Goal: Communication & Community: Answer question/provide support

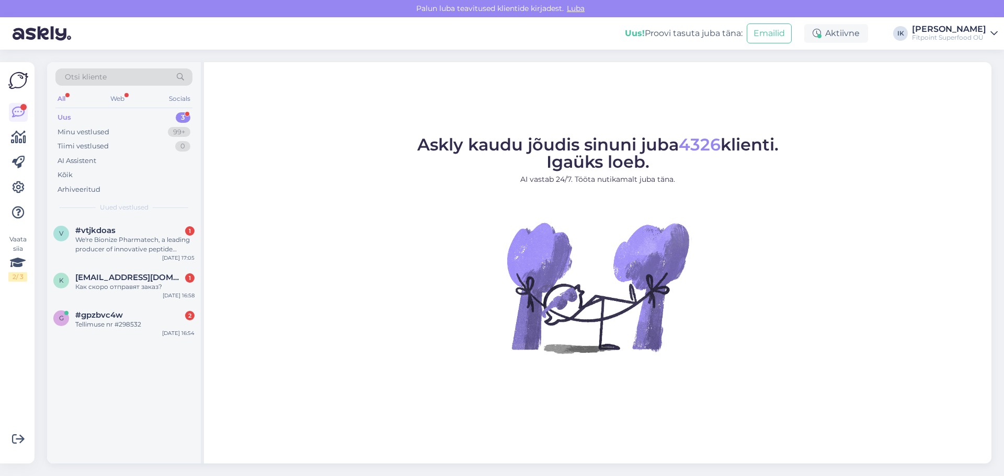
click at [137, 321] on div "Tellimuse nr #298532" at bounding box center [134, 324] width 119 height 9
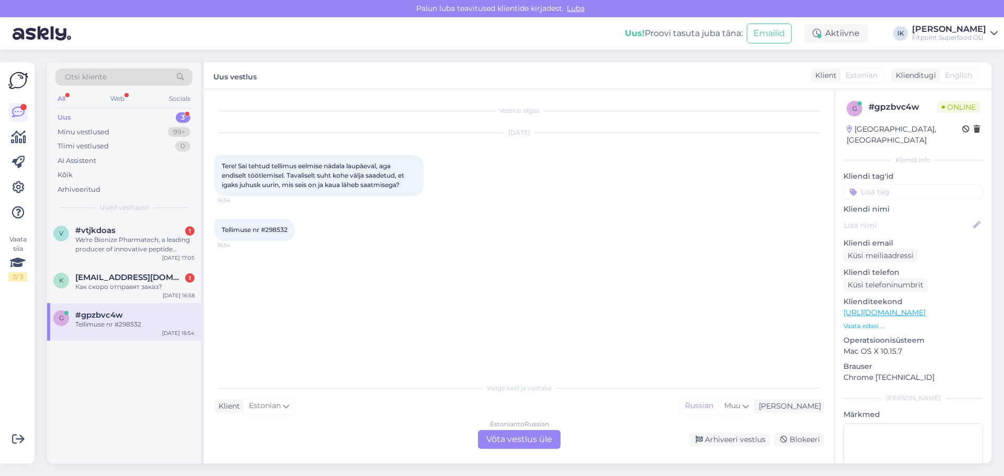
click at [518, 440] on div "Estonian to Russian Võta vestlus üle" at bounding box center [519, 439] width 83 height 19
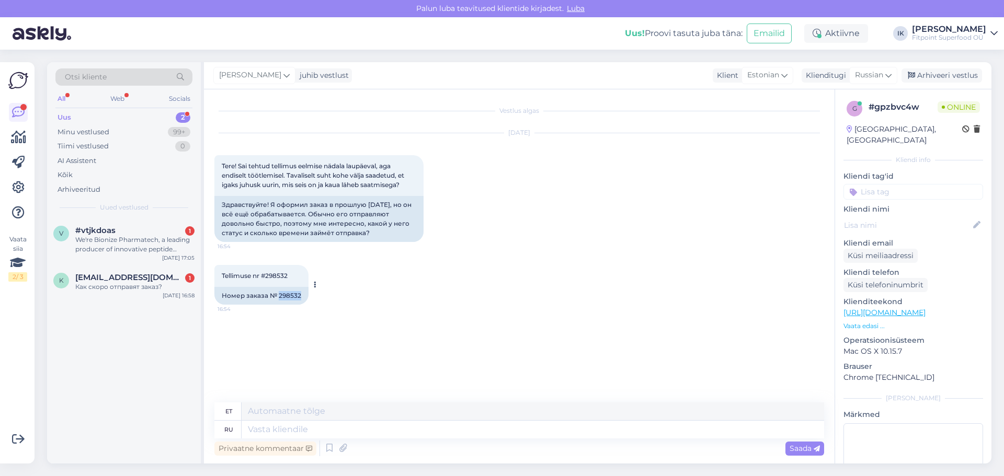
drag, startPoint x: 278, startPoint y: 296, endPoint x: 301, endPoint y: 296, distance: 23.0
click at [301, 296] on div "Номер заказа № 298532" at bounding box center [261, 296] width 94 height 18
copy div "298532"
click at [305, 429] on textarea at bounding box center [532, 430] width 582 height 18
type textarea "L"
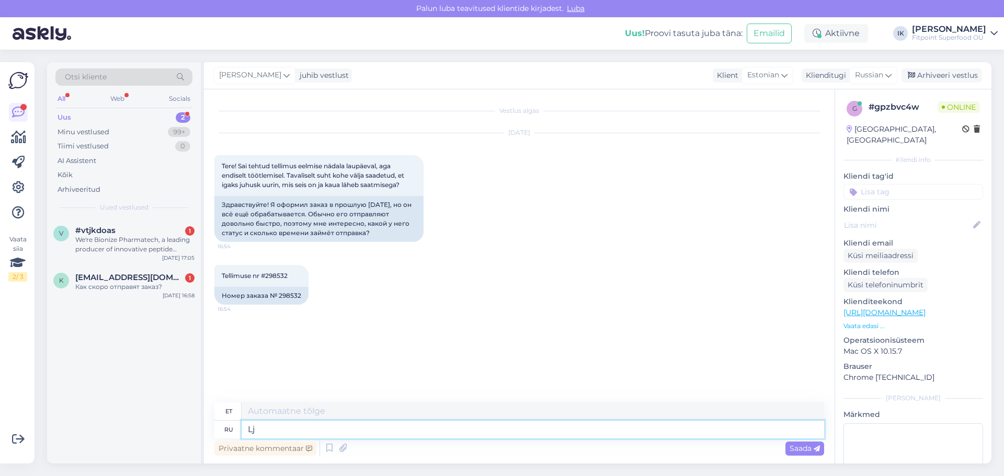
type textarea "L"
type textarea "Добрый д"
type textarea "Lahke"
type textarea "Добрый день,статус"
type textarea "Tere päevast, staatus"
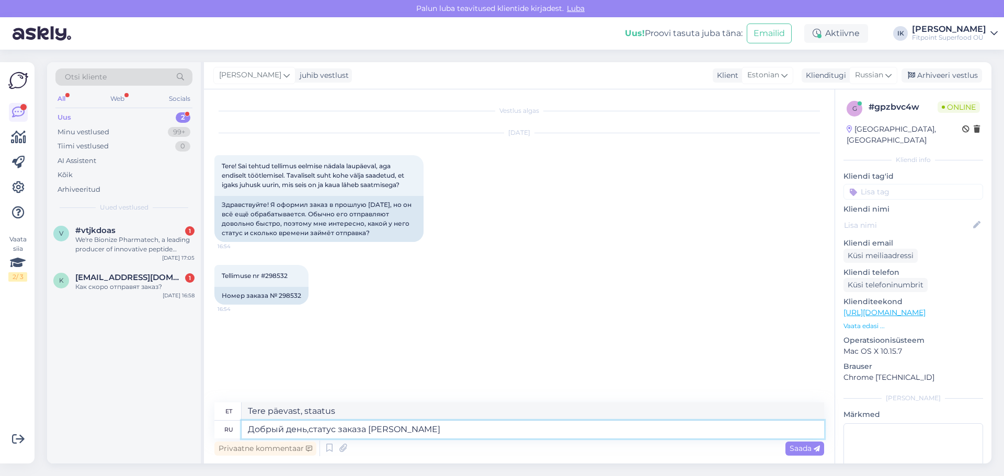
type textarea "Добрый день,статус заказа в"
type textarea "Tere päevast, tellimuse staatus"
type textarea "Добрый день,статус заказа в о"
type textarea "Tere päevast, tellimuse staatus on"
type textarea "Добрый день,статус заказа в обработке,так ка"
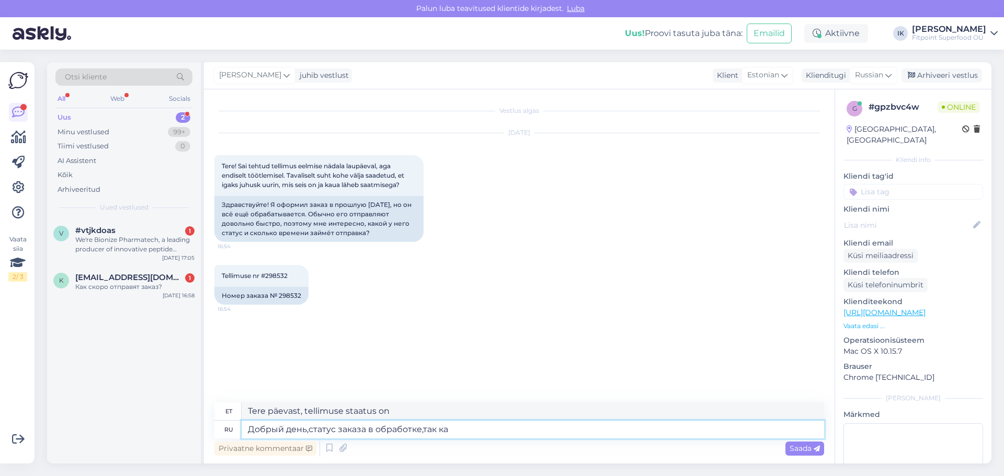
type textarea "Tere päevast, tellimuse staatus on töötlemisel, seega"
type textarea "Добрый день,статус заказа в обработке,так как ж"
type textarea "Tere päevast, tellimuse staatus on töötlemisel, sest"
type textarea "Добрый день,статус заказа в обработке,так как ждем по"
type textarea "Tere päevast, tellimuse staatus on töötlemisel, kuna me ootame"
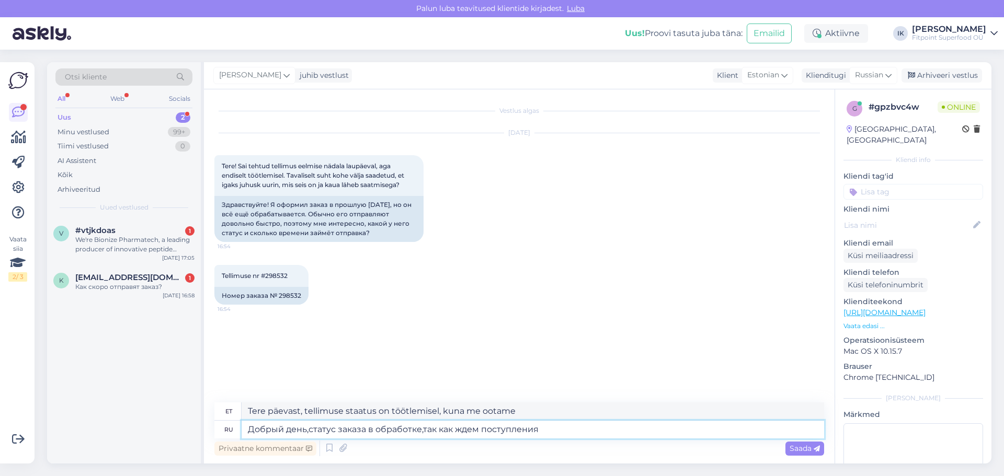
type textarea "Добрый день,статус заказа в обработке,так как ждем поступления"
type textarea "Tere päevast, tellimuse staatus on töötlemisel, ootame kviitungit."
type textarea "Добрый день,статус заказа в обработке,так как ждем поступления позиции"
type textarea "Tere päevast, tellimuse staatus on töötlemisel, kuna ootame kauba saabumist."
type textarea "Добрый день,статус заказа в обработке,так как ждем поступления позиции из"
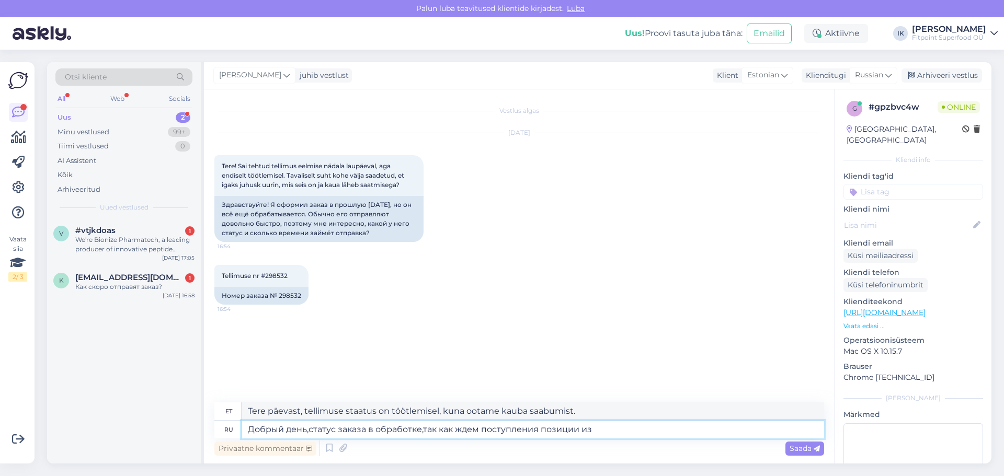
type textarea "Tere päevast, tellimuse staatus on töötlemisel, kuna ootame kauba saabumist"
type textarea "Добрый день,статус заказа в обработке,так как ждем поступления позиции из друго…"
type textarea "Tere päevast, tellimuse staatus on töötlemisel, kuna ootame kauba saabumist tei…"
type textarea "Добрый день,статус заказа в обработке,так как ждем поступления позиции из друго…"
type textarea "Tere päevast, tellimuse staatus on töötlemisel, kuna ootame kauba saabumist tei…"
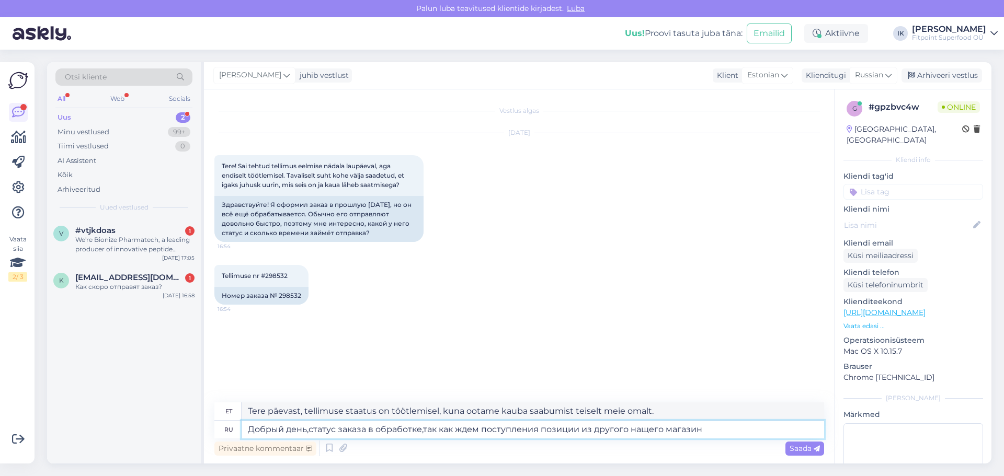
type textarea "Добрый день,статус заказа в обработке,так как ждем поступления позиции из друго…"
type textarea "Tere päevast, tellimuse staatus on töötlemisel, kuna ootame kauba saabumist mei…"
click at [648, 428] on textarea "Добрый день,статус заказа в обработке,так как ждем поступления позиции из друго…" at bounding box center [532, 430] width 582 height 18
type textarea "Добрый день,статус заказа в обработке,так как ждем поступления позиции из друго…"
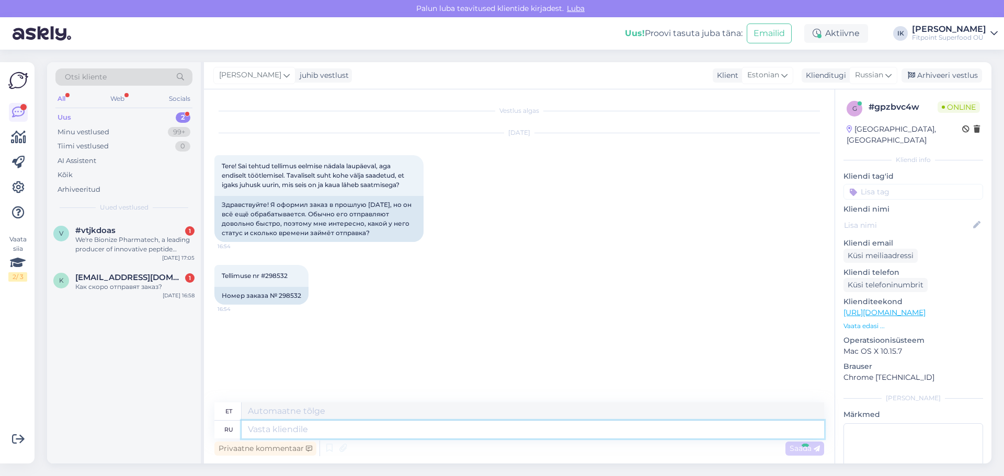
scroll to position [5, 0]
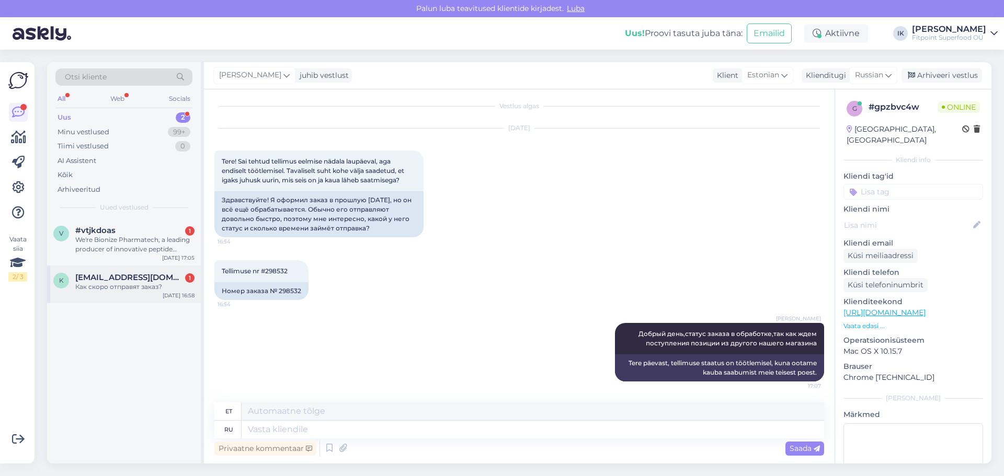
click at [146, 278] on span "[EMAIL_ADDRESS][DOMAIN_NAME]" at bounding box center [129, 277] width 109 height 9
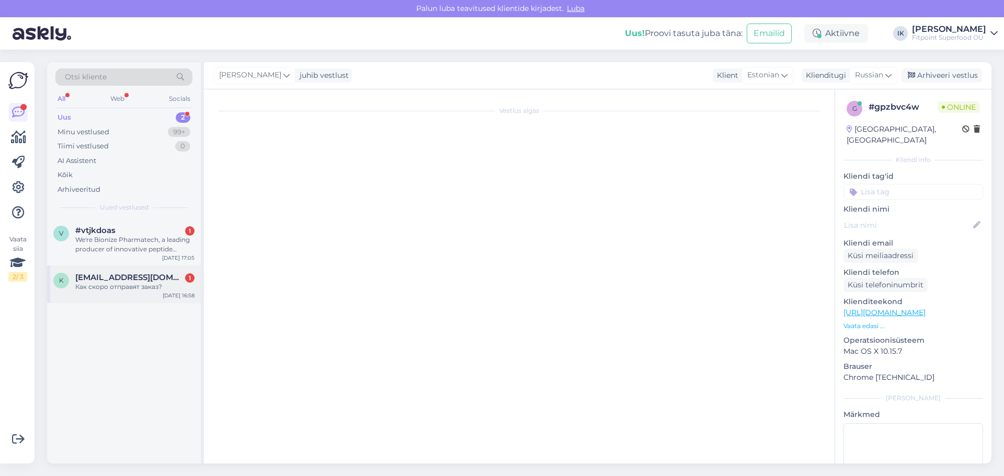
scroll to position [0, 0]
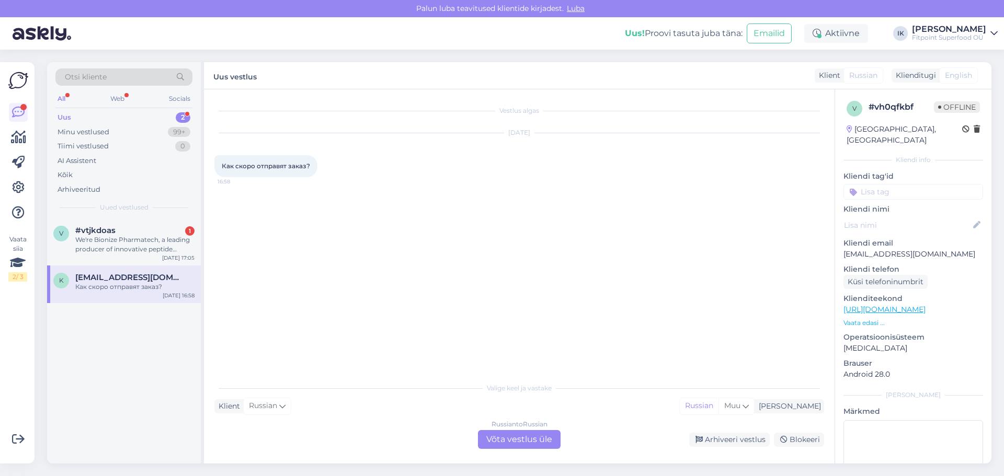
click at [518, 441] on div "Russian to Russian Võta vestlus üle" at bounding box center [519, 439] width 83 height 19
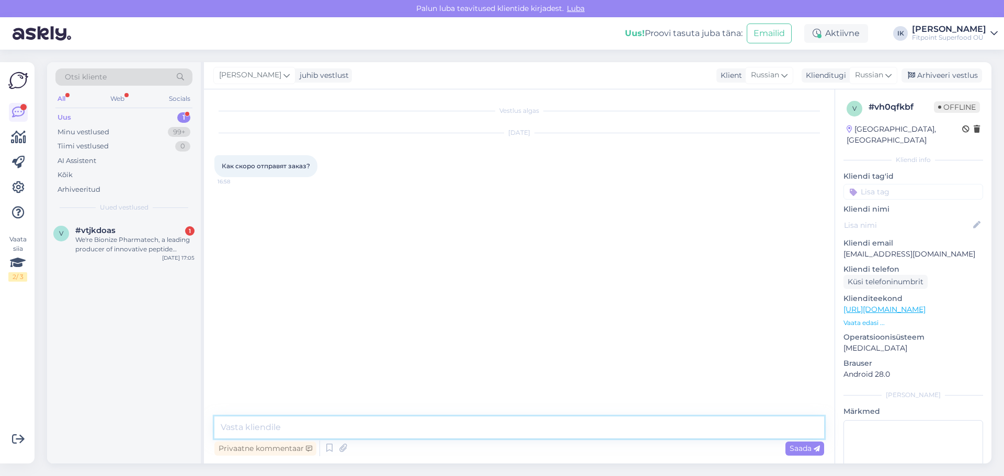
click at [522, 428] on textarea at bounding box center [518, 428] width 609 height 22
type textarea "Добрый день,о каком заказе идет речь?"
click at [151, 226] on div "#vtjkdoas 1" at bounding box center [134, 230] width 119 height 9
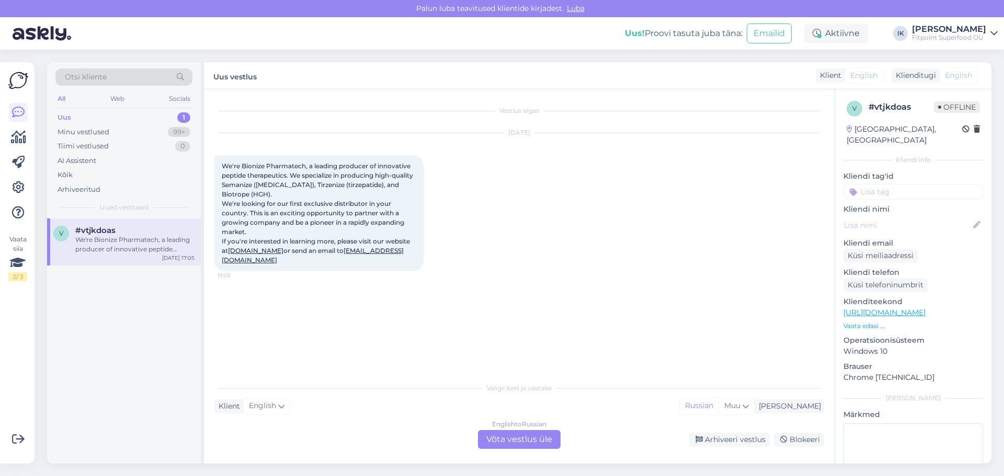
click at [525, 441] on div "English to Russian Võta vestlus üle" at bounding box center [519, 439] width 83 height 19
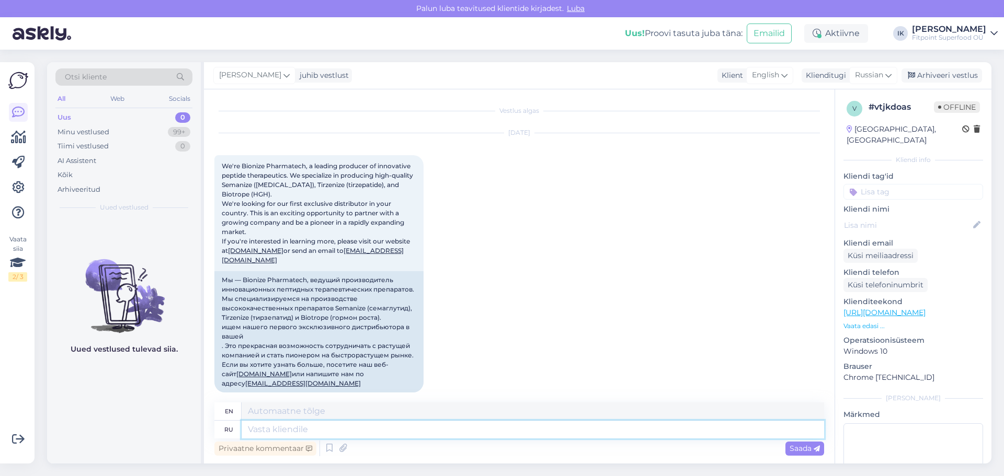
click at [326, 428] on textarea at bounding box center [532, 430] width 582 height 18
type textarea "L"
type textarea "j"
type textarea "Добрый де"
type textarea "Kind"
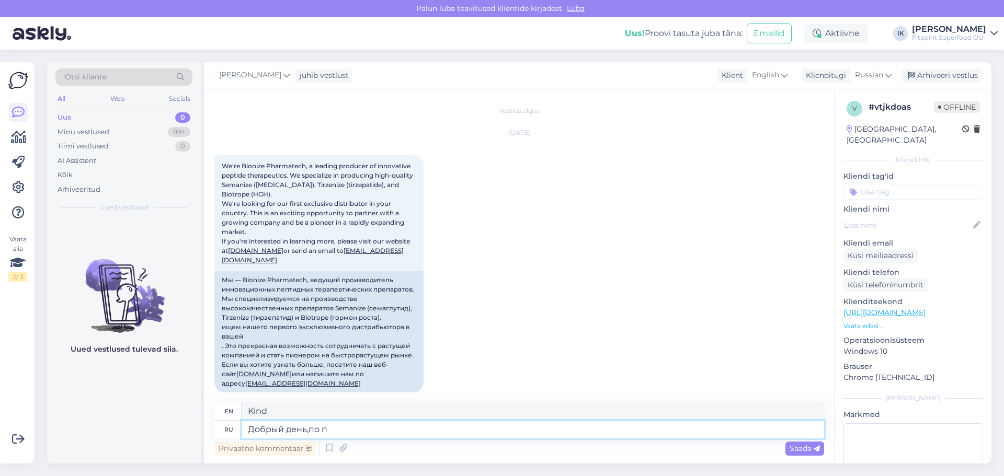
type textarea "Добрый день,по по"
type textarea "Good afternoon,"
type textarea "Добрый день,по поводу с"
type textarea "Good afternoon, regarding"
type textarea "Добрый день,по поводу сотркдничества,пишите с"
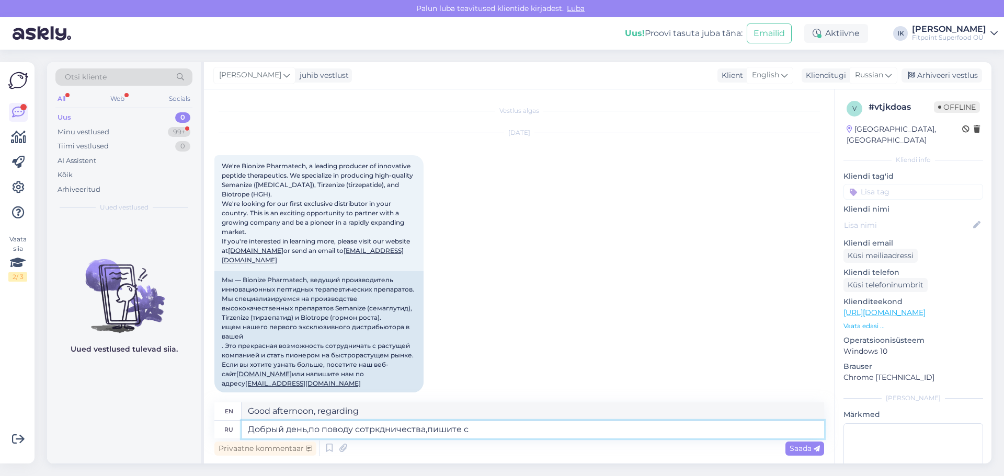
type textarea "Good afternoon, regarding cooperation, write"
type textarea "Добрый день,по поводу сотркдничества,пишите сюда"
type textarea "Good afternoon, regarding cooperation, write here"
paste textarea "fitpoint.ee@gmail.com"
type textarea "Добрый день,по поводу сотркдничества,пишите сюда fitpoint.ee@gmail.com"
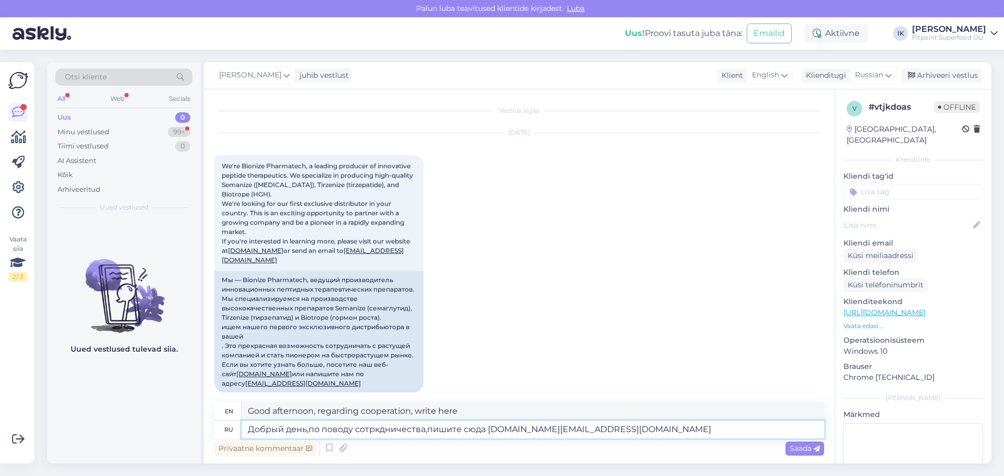
type textarea "Good day, regarding cooperation, write here fitpoint.ee@gmail.com"
click at [377, 430] on textarea "Добрый день,по поводу сотркдничества,пишите сюда fitpoint.ee@gmail.com" at bounding box center [532, 430] width 582 height 18
type textarea "Добрый день,по поводу сотрдничества,пишите сюда fitpoint.ee@gmail.com"
type textarea "Good afternoon, regarding cooperation, write here fitpoint.ee@gmail.com"
type textarea "Добрый день,по поводу сотрудничества,пишите сюда fitpoint.ee@gmail.com"
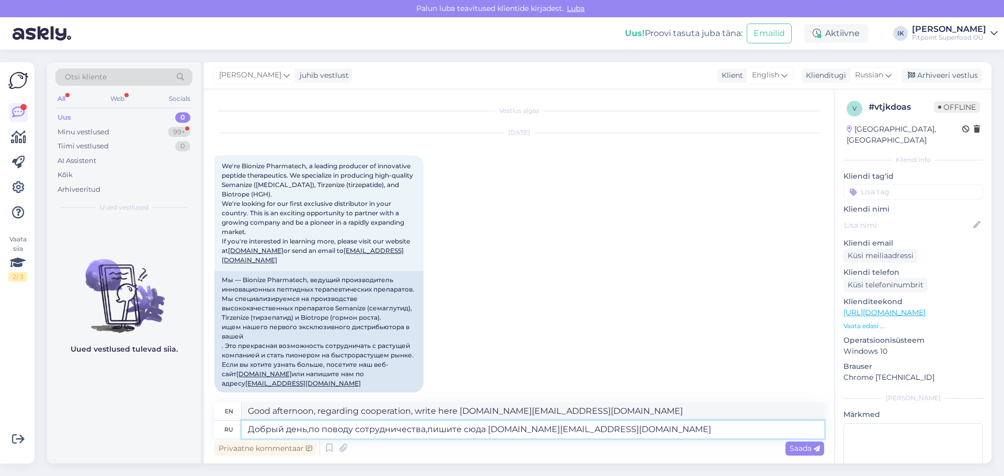
type textarea "Good day, regarding cooperation, write here fitpoint.ee@gmail.com"
click at [629, 436] on textarea "Добрый день,по поводу сотрудничества,пишите сюда fitpoint.ee@gmail.com" at bounding box center [532, 430] width 582 height 18
click at [465, 430] on textarea "Добрый день,по поводу сотрудничества,пишите сюда fitpoint.ee@gmail.com" at bounding box center [532, 430] width 582 height 18
click at [462, 430] on textarea "Добрый день,по поводу сотрудничества,пишите сюда fitpoint.ee@gmail.com" at bounding box center [532, 430] width 582 height 18
type textarea "Добрый день,по поводу сотрудничества,пишите пожалуйста сюда [DOMAIN_NAME][EMAIL…"
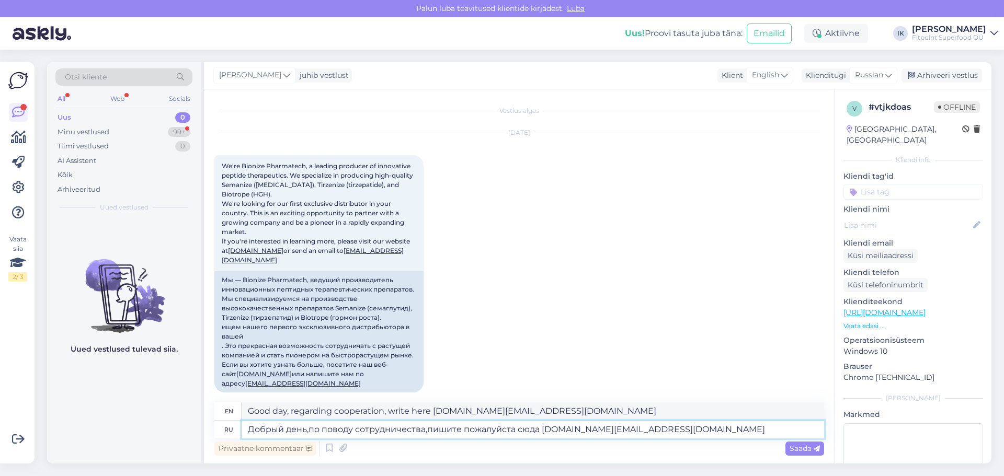
type textarea "Good afternoon, regarding cooperation, please write here fitpoint.ee@gmail.com"
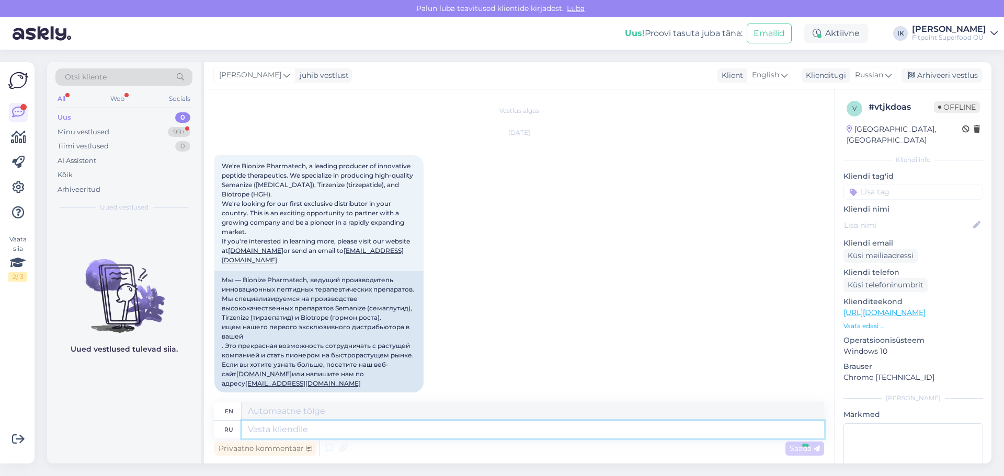
scroll to position [93, 0]
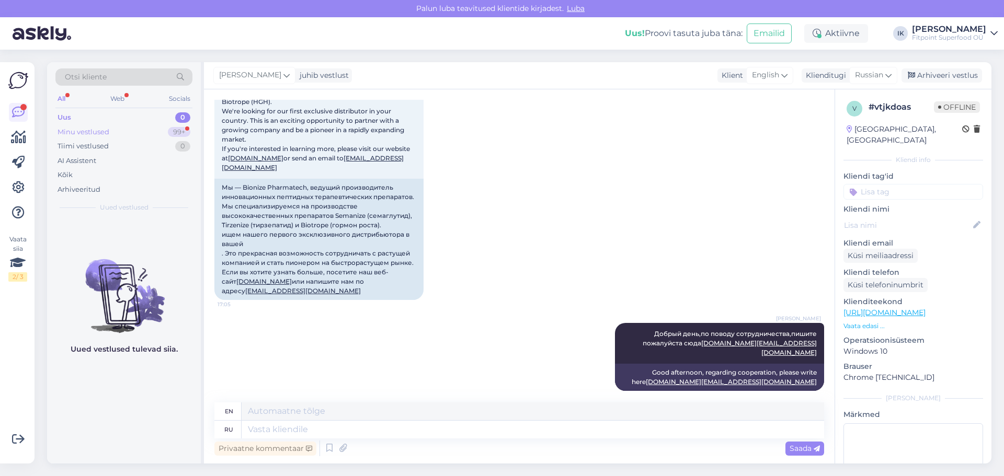
click at [65, 126] on div "Minu vestlused 99+" at bounding box center [123, 132] width 137 height 15
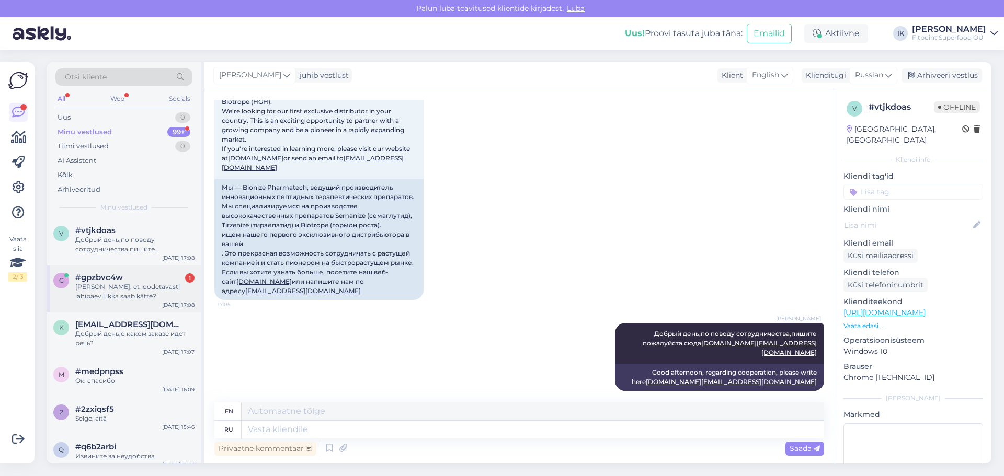
click at [151, 288] on div "Okei, et loodetavasti lähipäevil ikka saab kätte?" at bounding box center [134, 291] width 119 height 19
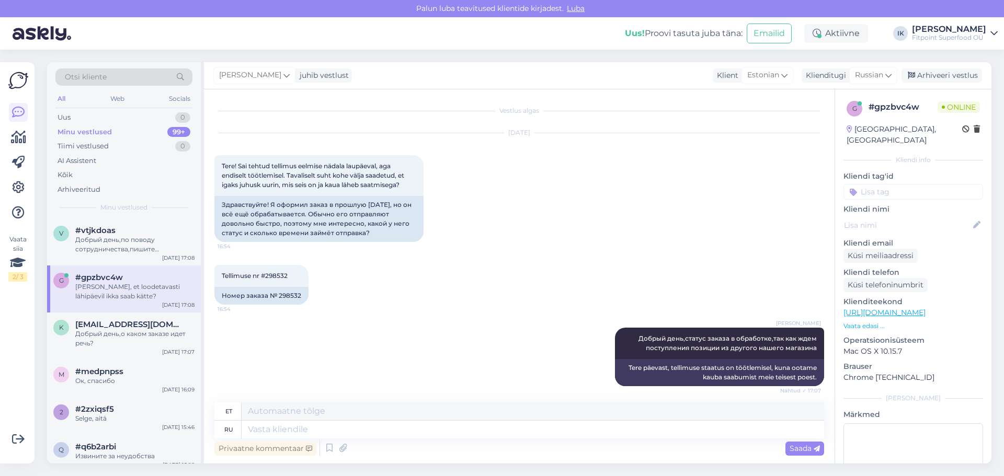
scroll to position [77, 0]
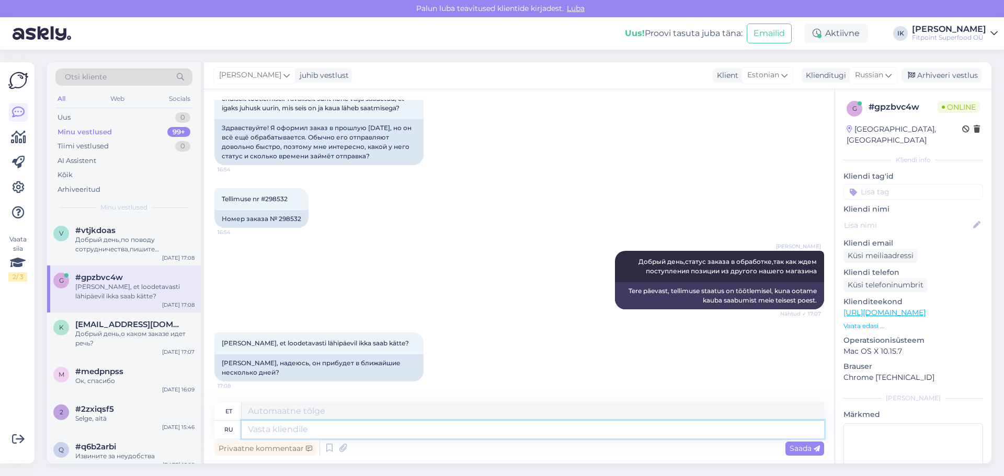
click at [351, 431] on textarea at bounding box center [532, 430] width 582 height 18
type textarea "Да,"
type textarea "Jah,"
type textarea "Да,товар у"
type textarea "Jah, toode"
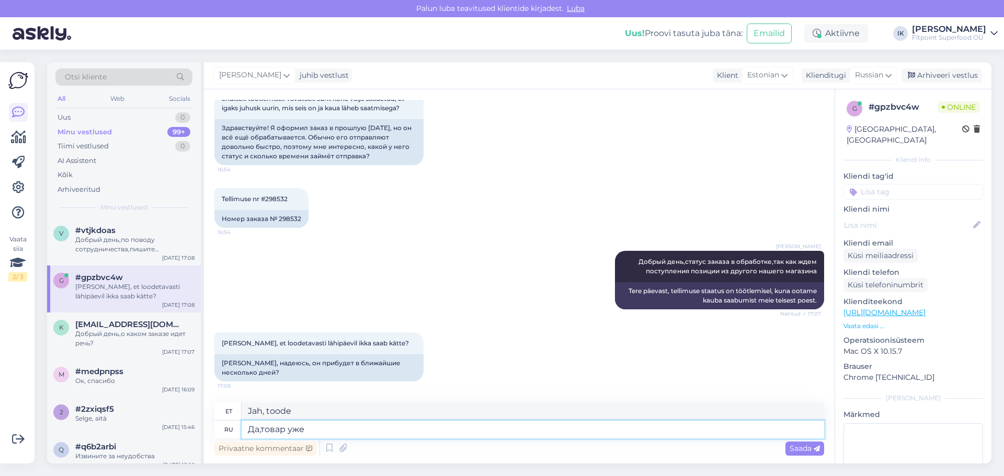
type textarea "Да,товар уже о"
type textarea "Jah, kaup on juba olemas"
type textarea "Да,товар уже отправлен"
type textarea "Jah, kaup on juba teele saadetud."
type textarea "Да,товар уже отправлен нам"
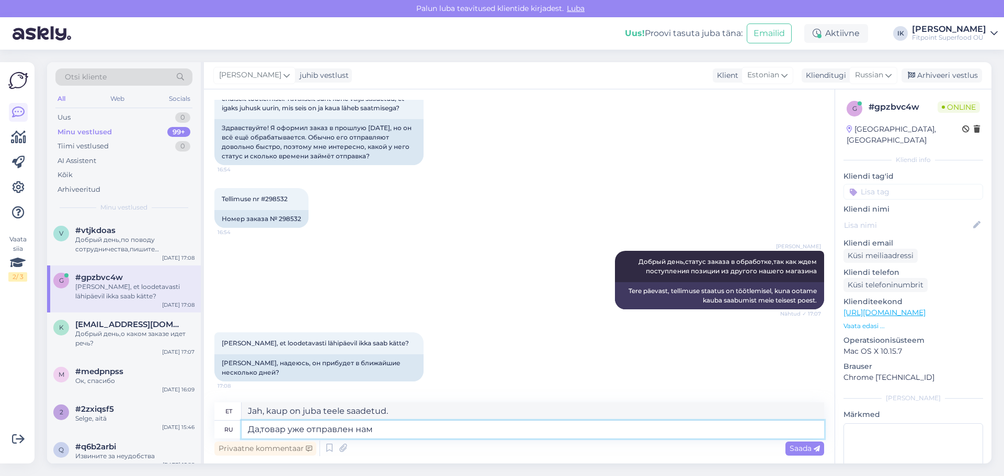
type textarea "Jah, kaup on meile juba saadetud."
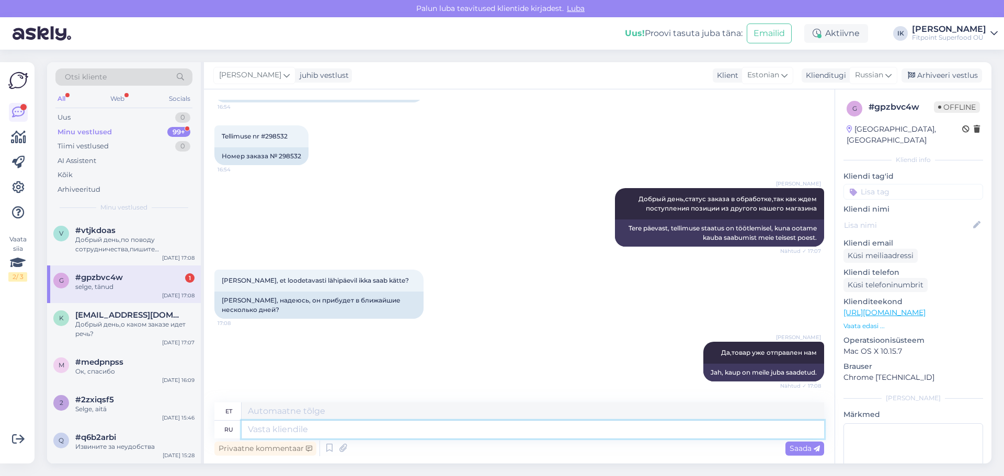
scroll to position [202, 0]
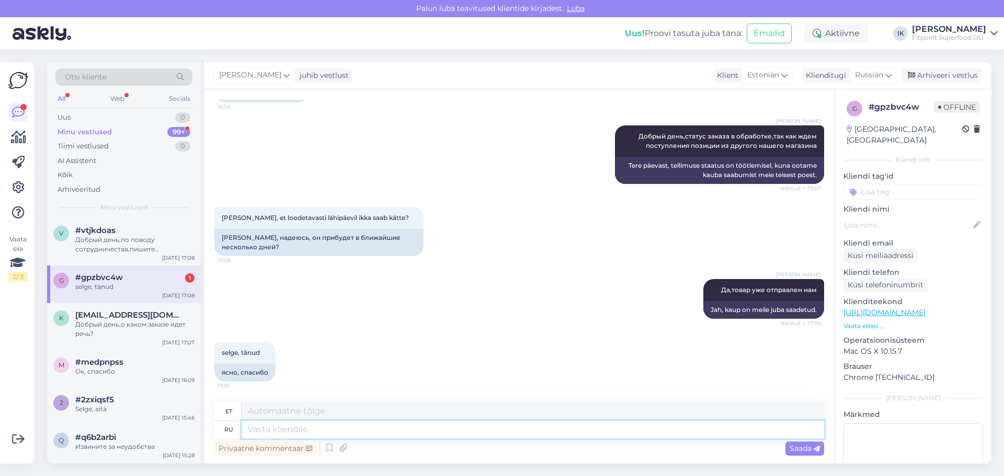
click at [379, 432] on textarea at bounding box center [532, 430] width 582 height 18
type textarea "h"
type textarea "рады"
type textarea "rõõmus"
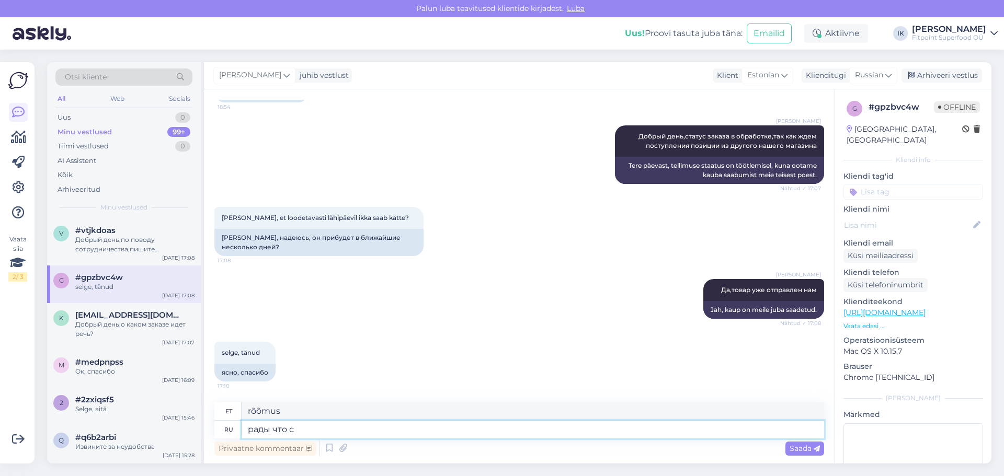
type textarea "рады что см"
type textarea "rõõmus, et"
type textarea "рады что смогли по"
type textarea "rõõmus, et saime"
type textarea "рады что смогли помось"
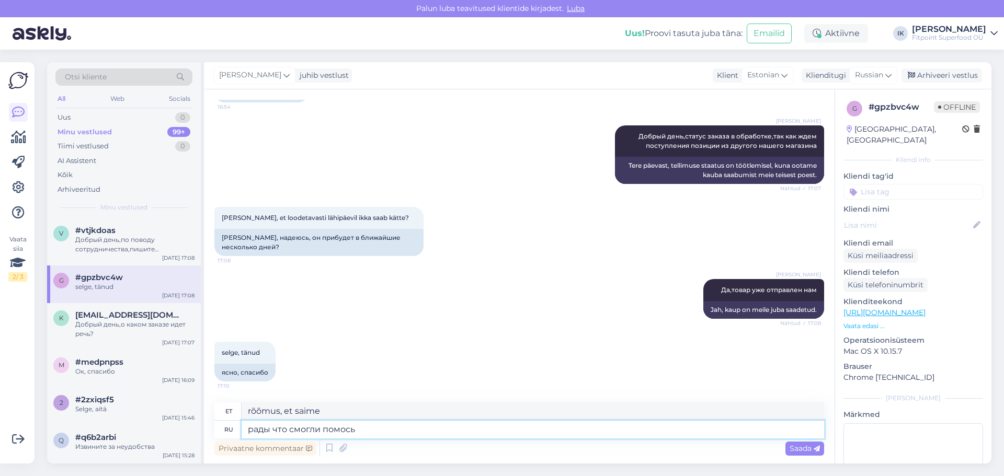
type textarea "hea meel, et saime aidata"
type textarea "рады что смогли помочь"
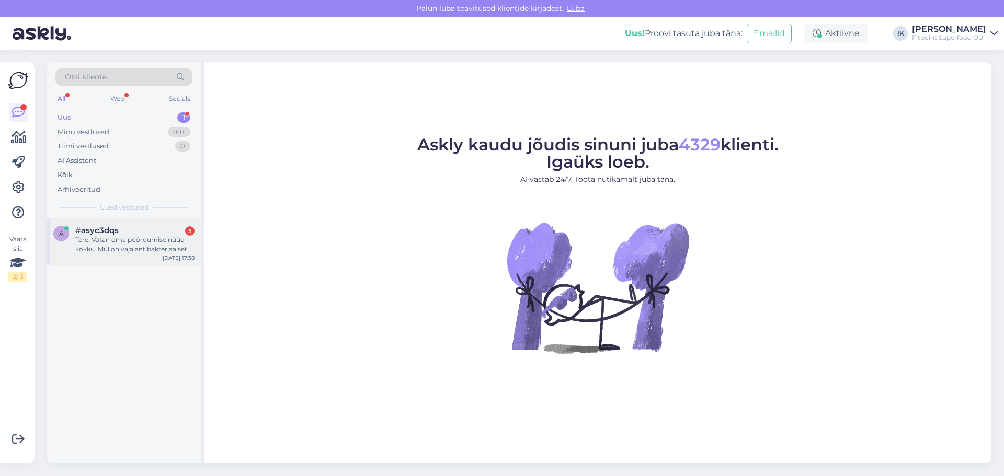
click at [140, 243] on div "Tere! Võtan oma pöördumise nüüd kokku. Mul on vaja antibakteriaalset oregano õl…" at bounding box center [134, 244] width 119 height 19
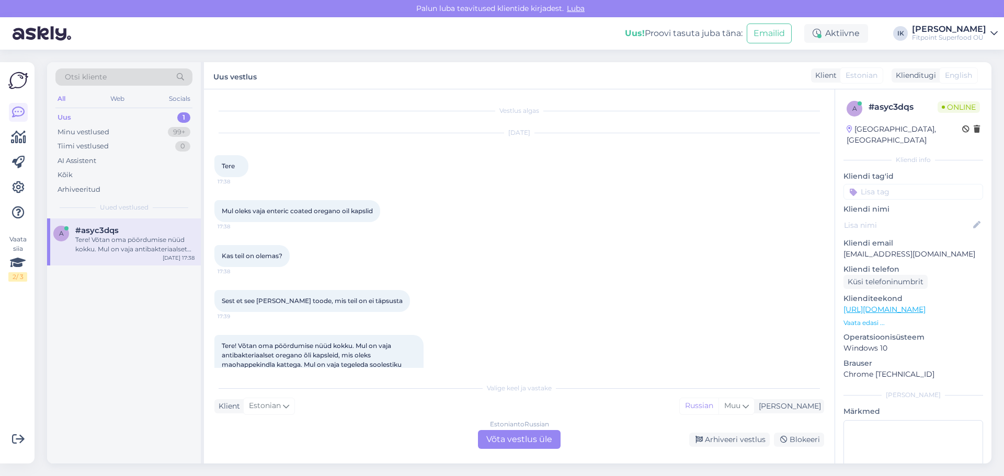
scroll to position [22, 0]
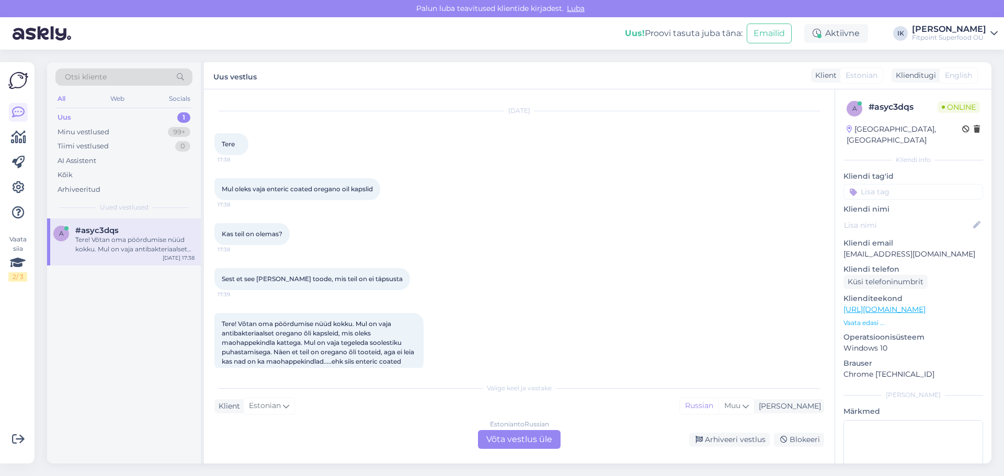
click at [521, 439] on div "Estonian to Russian Võta vestlus üle" at bounding box center [519, 439] width 83 height 19
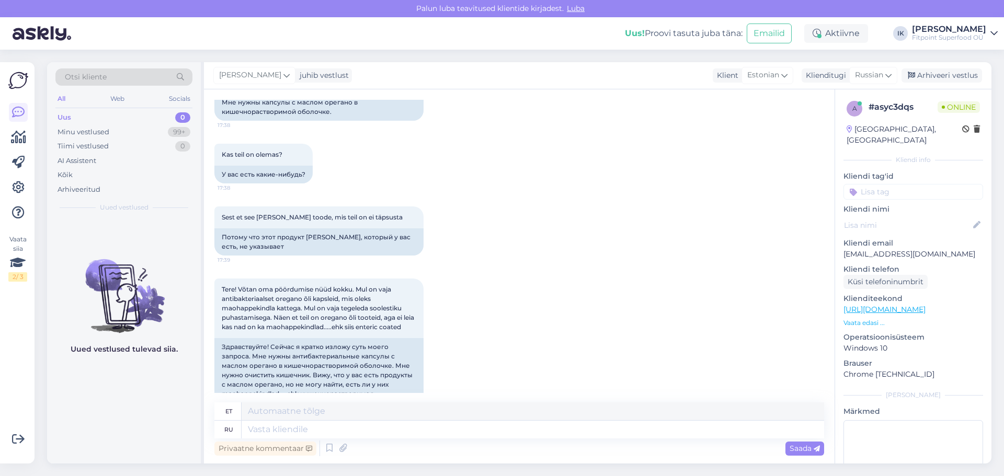
scroll to position [177, 0]
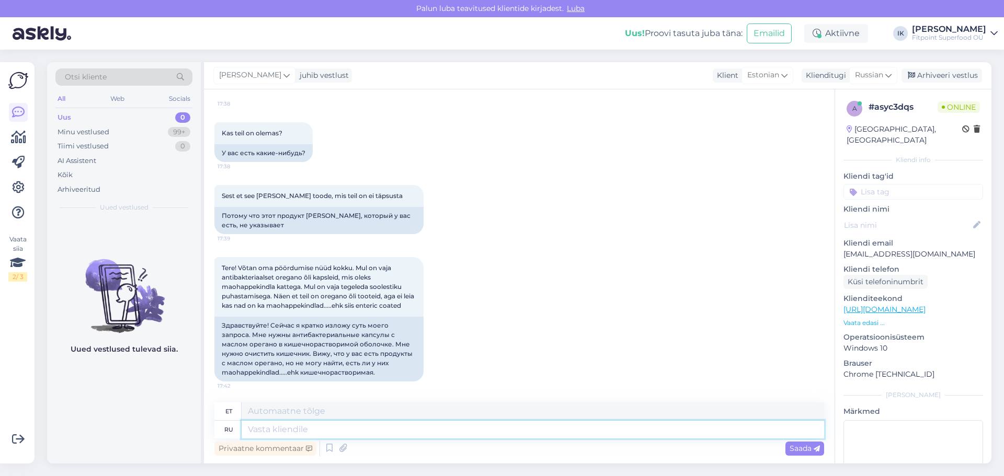
click at [448, 431] on textarea at bounding box center [532, 430] width 582 height 18
type textarea "Добрый д"
type textarea "Lahke"
type textarea "Добрый день,"
type textarea "Tere päevast,"
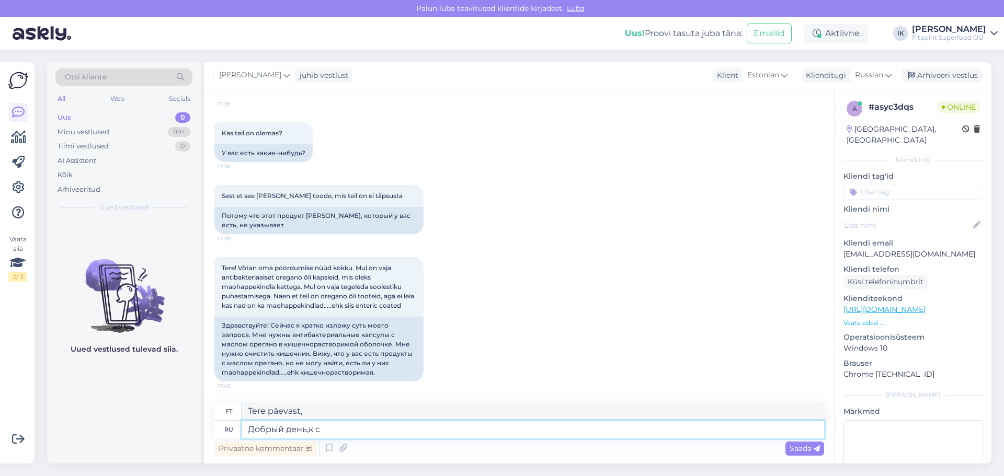
type textarea "Добрый день,к со"
type textarea "Tere päevast, k"
type textarea "Добрый день,к сожалению м"
type textarea "Tere päevast, kahjuks"
type textarea "Добрый день,к сожалению мы в"
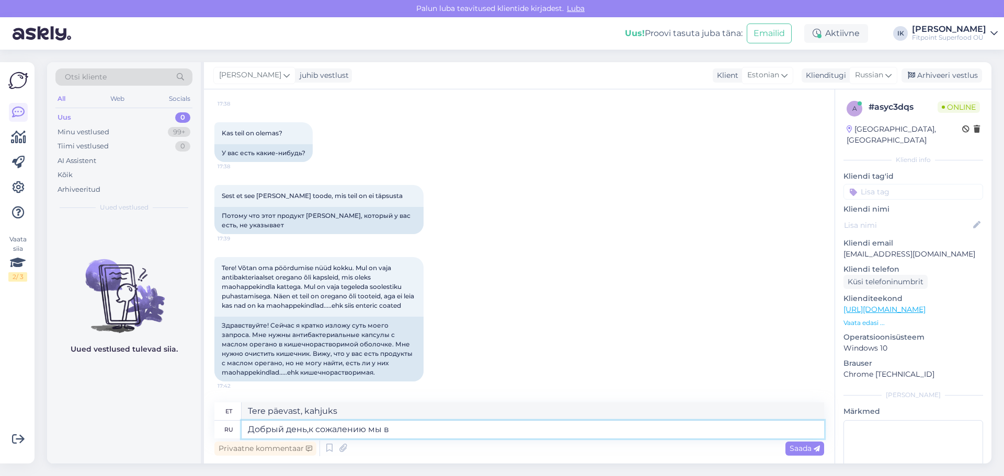
type textarea "Tere päevast, kahjuks meie"
type textarea "Добрый день,к сожалению мы владеем то"
type textarea "Tere päevast, kahjuks oleme meie omad"
type textarea "Добрый день,к сожалению мы владеем только и"
type textarea "Tere päevast, kahjuks omame ainult"
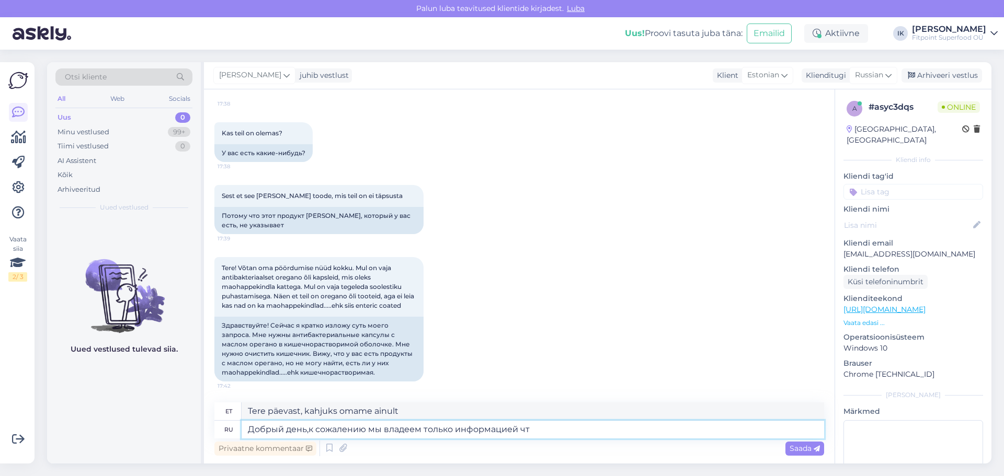
type textarea "Добрый день,к сожалению мы владеем только информацией что"
type textarea "Tere päevast, kahjuks on meil ainult informatsioon"
type textarea "Добрый день,к сожалению мы владеем только информацией что"
type textarea "Tere päevast, kahjuks on meil ainult see teave, et"
type textarea "Добрый день,к сожалению мы владеем только информацией что предостовляет пр"
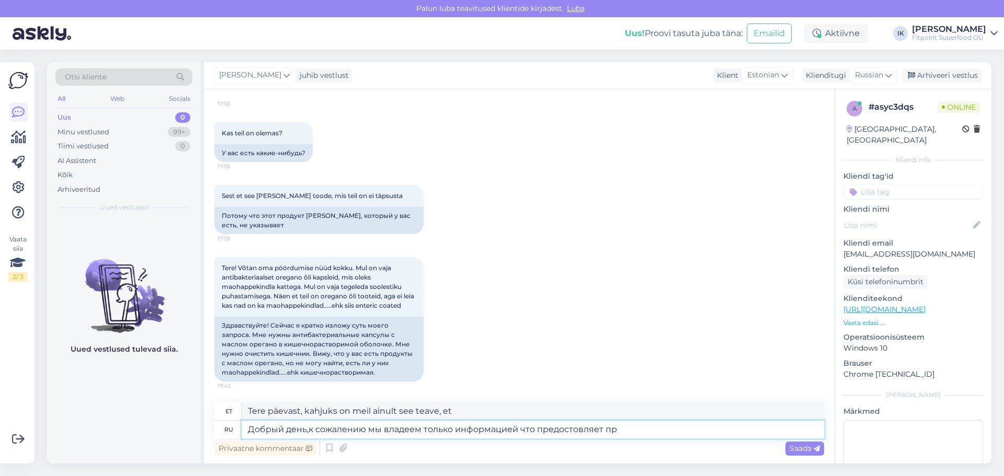
type textarea "Tere päevast, kahjuks on meil ainult see teave, mis on esitatud."
type textarea "Добрый день,к сожалению мы владеем только информацией что предостовляет произво…"
type textarea "Tere päevast, kahjuks on meil ainult tootja antud teave."
type textarea "Добрый день,к сожалению мы владеем только информацией что предостовляет произво…"
type textarea "Tere päevast, kahjuks on meil ainult tootja esitatud teave."
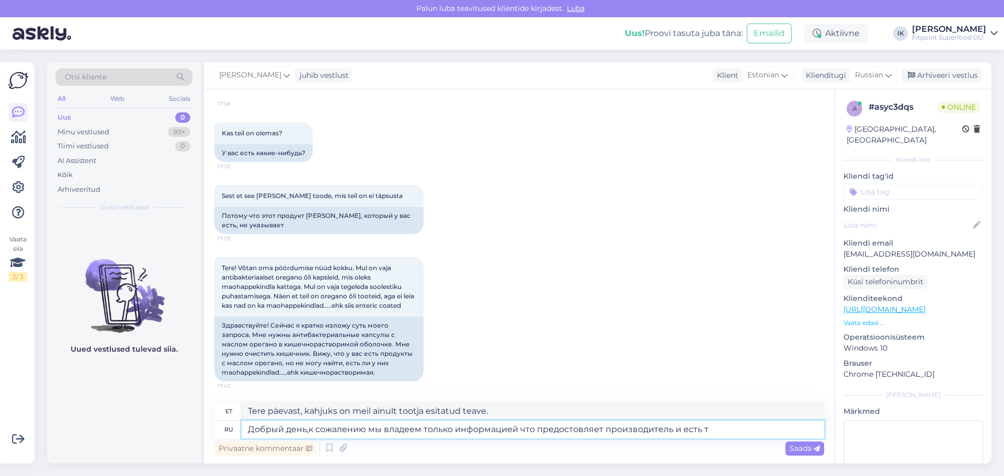
type textarea "Добрый день,к сожалению мы владеем только информацией что предостовляет произво…"
type textarea "Tere päevast, kahjuks on meil ainult tootja esitatud teave ja see on olemas."
type textarea "Добрый день,к сожалению мы владеем только информацией что предостовляет произво…"
type textarea "Tere päevast, kahjuks on meil ainult tootja esitatud teave ja seal pole midagi …"
type textarea "Добрый день,к сожалению мы владеем только информацией что предостовляет произво…"
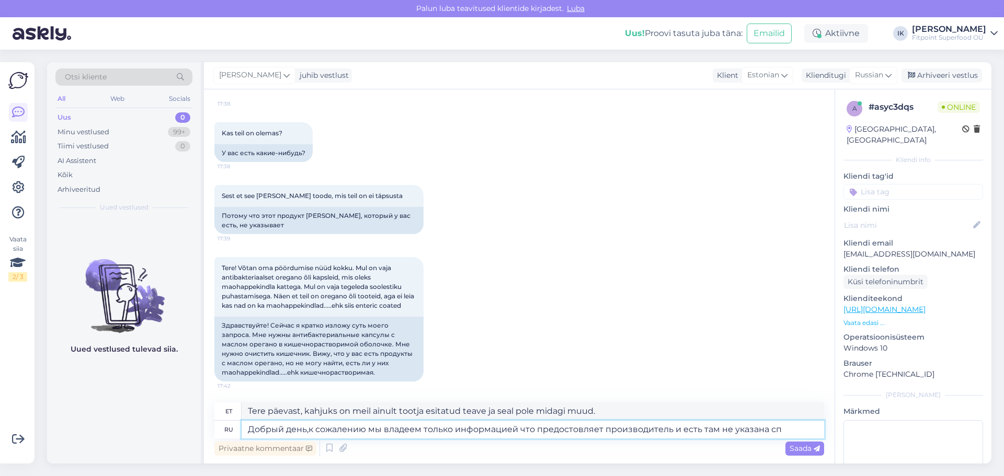
type textarea "Tere päevast, kahjuks on meil ainult tootja esitatud teave ja seal pole üldse m…"
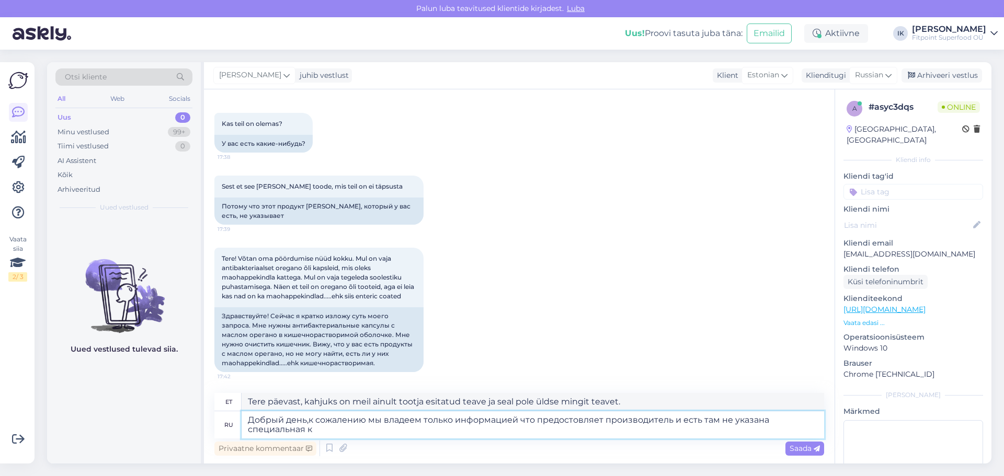
type textarea "Добрый день,к сожалению мы владеем только информацией что предостовляет произво…"
type textarea "Tere päevast, kahjuks on meil ainult tootja esitatud teave ja seal pole mingit …"
type textarea "Добрый день,к сожалению мы владеем только информацией что предостовляет произво…"
type textarea "Tere päevast, kahjuks on meil ainult tootja esitatud teave ja seal pole spetsia…"
click at [515, 419] on textarea "Добрый день,к сожалению мы владеем только информацией что предостовляет произво…" at bounding box center [532, 424] width 582 height 27
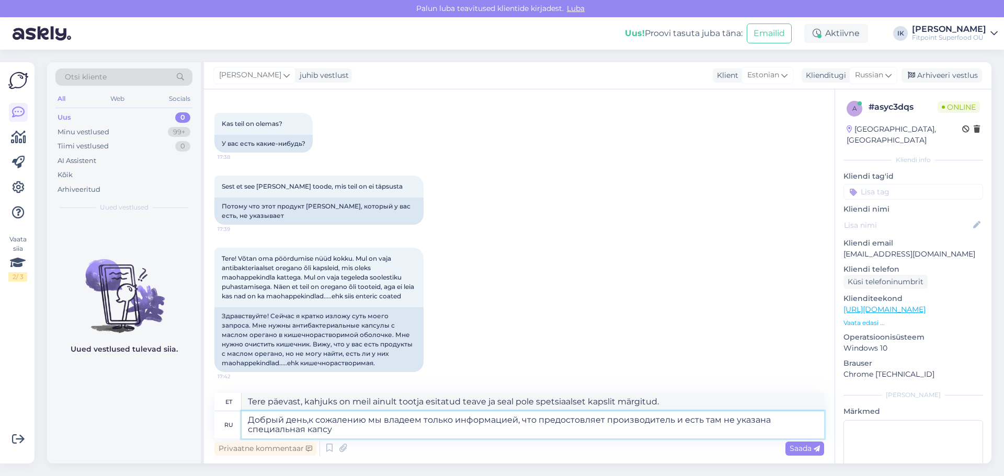
click at [695, 420] on textarea "Добрый день,к сожалению мы владеем только информацией, что предостовляет произв…" at bounding box center [532, 424] width 582 height 27
type textarea "Добрый день,к сожалению мы владеем только информацией, что предостовляет произв…"
type textarea "Tere päevast, kahjuks on meil ainult tootja esitatud teave ja kui spetsiaalset …"
click at [349, 430] on textarea "Добрый день,к сожалению мы владеем только информацией, что предостовляет произв…" at bounding box center [532, 424] width 582 height 27
type textarea "Добрый день,к сожалению мы владеем только информацией, что предостовляет произв…"
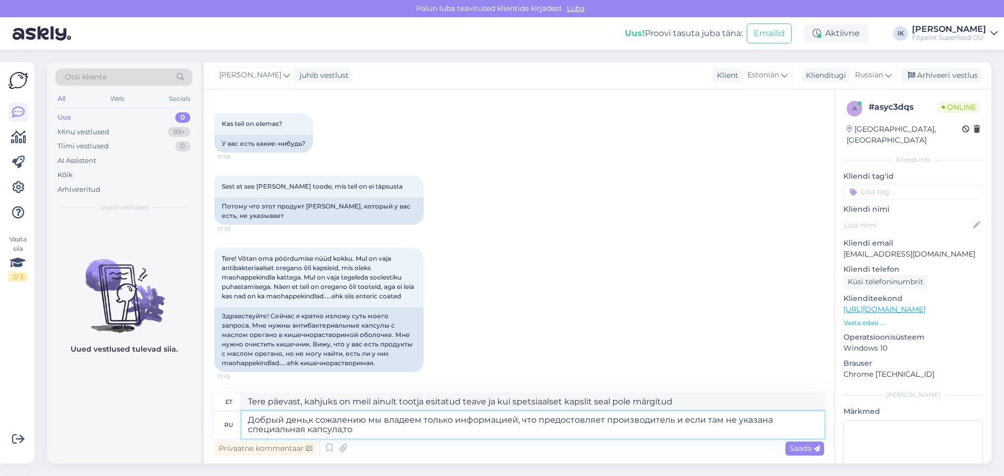
type textarea "Tere päevast, kahjuks on meil ainult tootja esitatud teave ja kui spetsiaalset …"
type textarea "Добрый день,к сожалению мы владеем только информацией, что предостовляет произв…"
type textarea "Tere päevast, kahjuks on meil ainult tootja esitatud teave ja kui seal pole spe…"
type textarea "Добрый день,к сожалению мы владеем только информацией, что предостовляет произв…"
type textarea "Tere päevast, kahjuks on meil ainult tootja esitatud teave ja kui seal pole spe…"
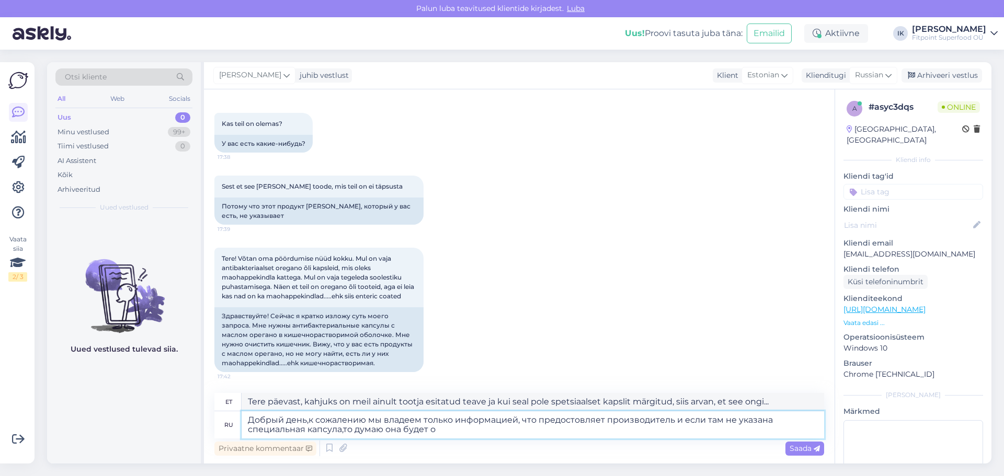
type textarea "Добрый день,к сожалению мы владеем только информацией, что предостовляет произв…"
type textarea "Tere päevast, kahjuks on meil ainult tootja esitatud teave ja kui seal pole spe…"
type textarea "Добрый день,к сожалению мы владеем только информацией, что предостовляет произв…"
type textarea "Tere päevast, kahjuks on meil ainult tootja antud teave ja kui seal pole spetsi…"
type textarea "Добрый день,к сожалению мы владеем только информацией, что предостовляет произв…"
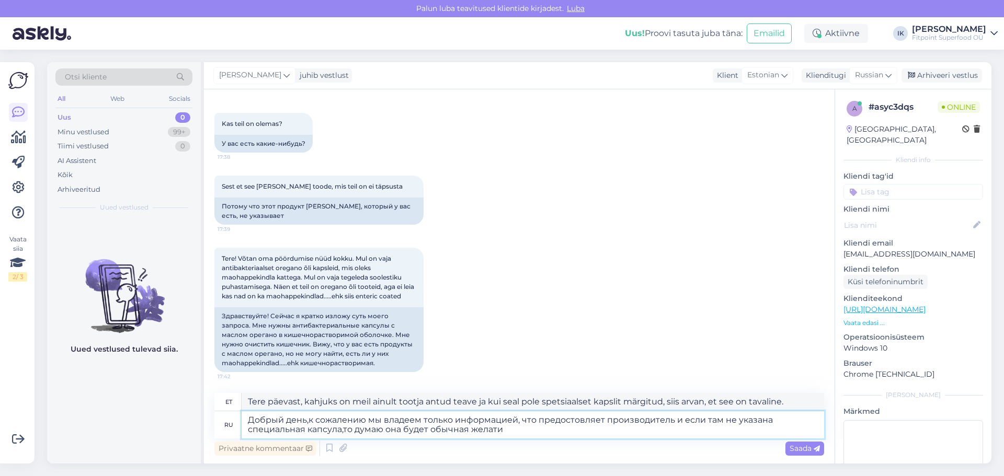
type textarea "Tere päevast, kahjuks on meil ainult tootja esitatud teave ja kui seal pole spe…"
type textarea "Добрый день,к сожалению мы владеем только информацией, что предостовляет произв…"
type textarea "Tere päevast, kahjuks on meil ainult tootja esitatud teave ja kui seal pole spe…"
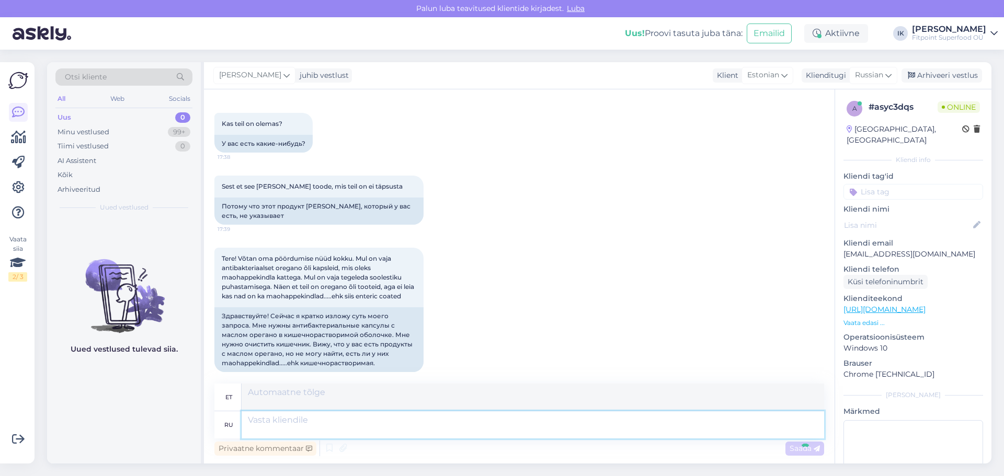
scroll to position [287, 0]
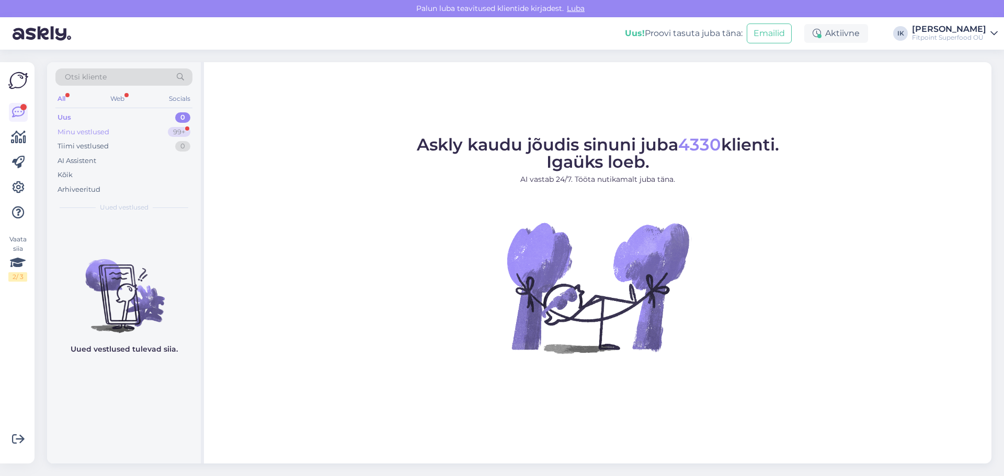
click at [99, 135] on div "Minu vestlused" at bounding box center [83, 132] width 52 height 10
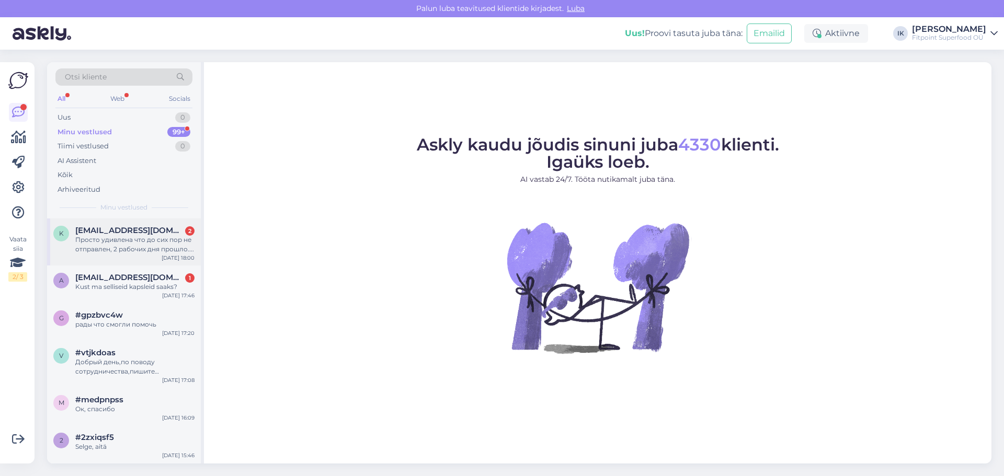
click at [147, 241] on div "Просто удивлена что до сих пор не отправлен, 2 рабочих дня прошло...." at bounding box center [134, 244] width 119 height 19
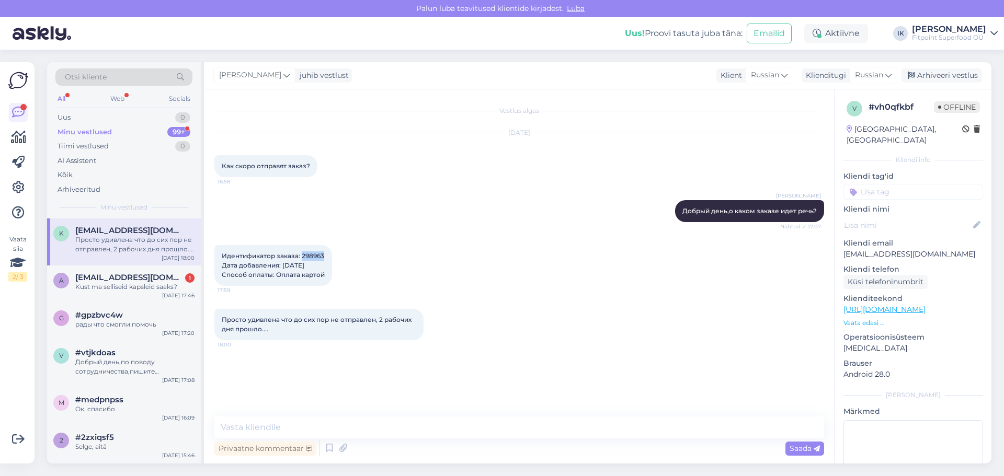
drag, startPoint x: 301, startPoint y: 255, endPoint x: 326, endPoint y: 256, distance: 25.1
click at [326, 256] on div "Идентификатор заказа: 298963 Дата добавления: 30.08.2025 Способ оплаты: Оплата …" at bounding box center [273, 265] width 118 height 41
copy span "298963"
click at [276, 430] on textarea at bounding box center [518, 428] width 609 height 22
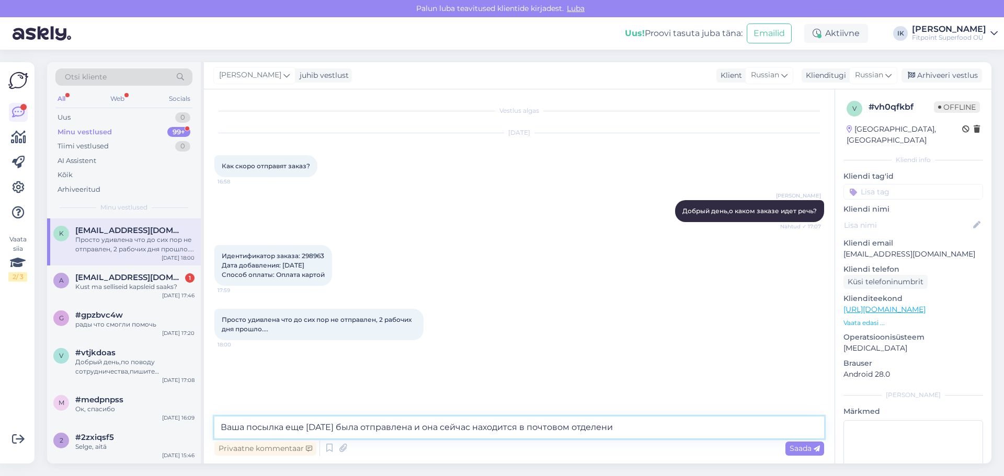
type textarea "Ваша посылка еще [DATE] была отправлена и она сейчас находится в почтовом отдел…"
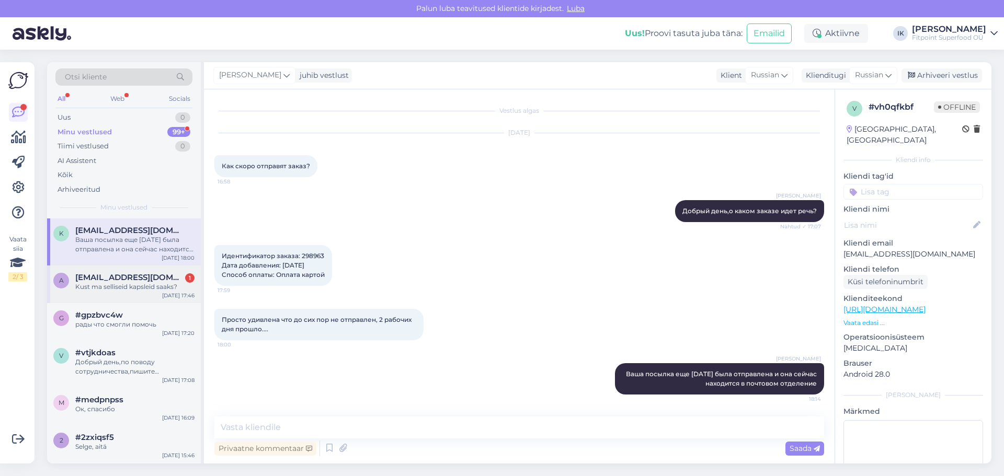
click at [146, 274] on span "[EMAIL_ADDRESS][DOMAIN_NAME]" at bounding box center [129, 277] width 109 height 9
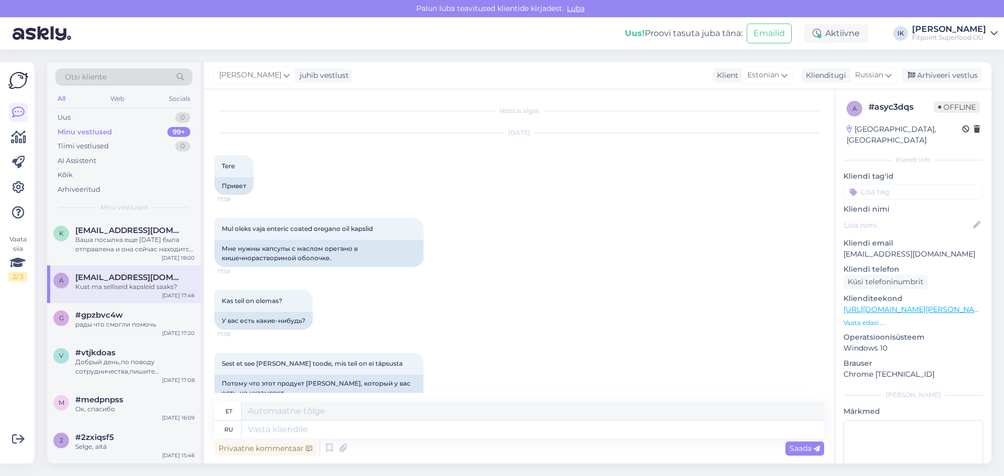
scroll to position [350, 0]
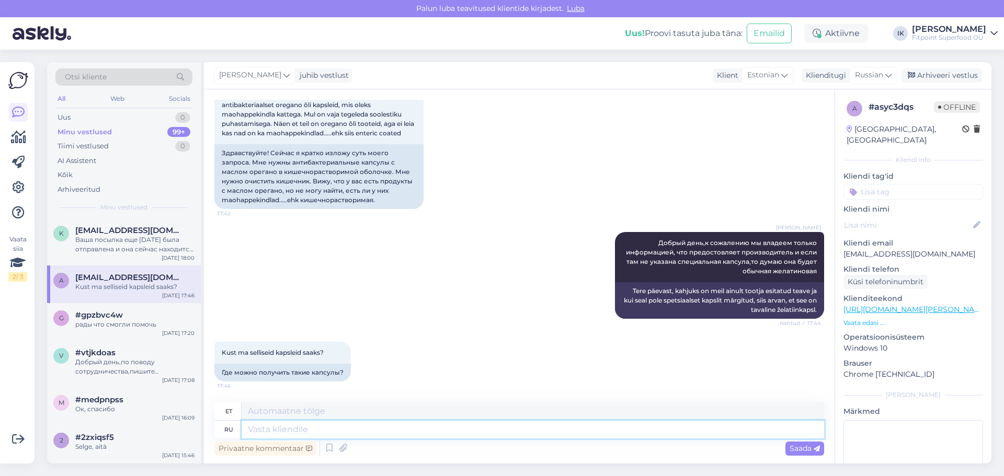
click at [329, 430] on textarea at bounding box center [532, 430] width 582 height 18
type textarea "R"
type textarea "К со"
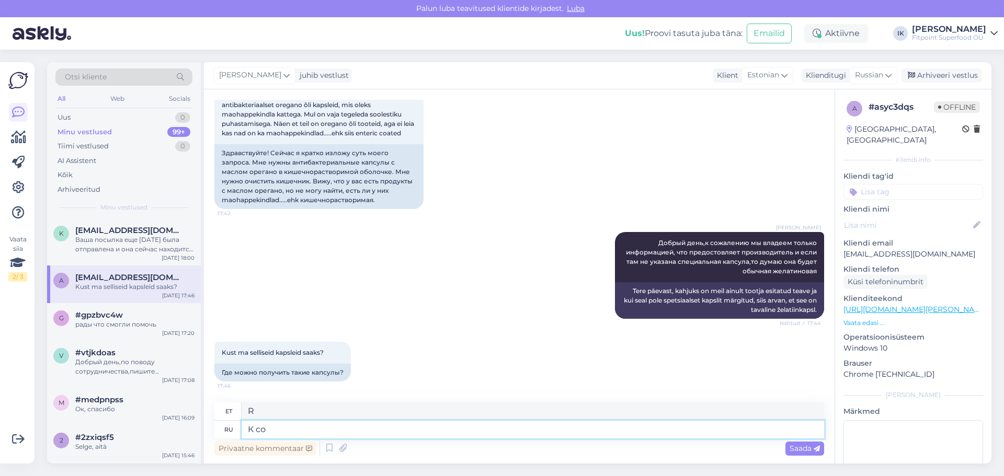
type textarea "KUNI"
type textarea "К сожалению не"
type textarea "Kahjuks"
type textarea "К сожалению не мо"
type textarea "Kahjuks mitte"
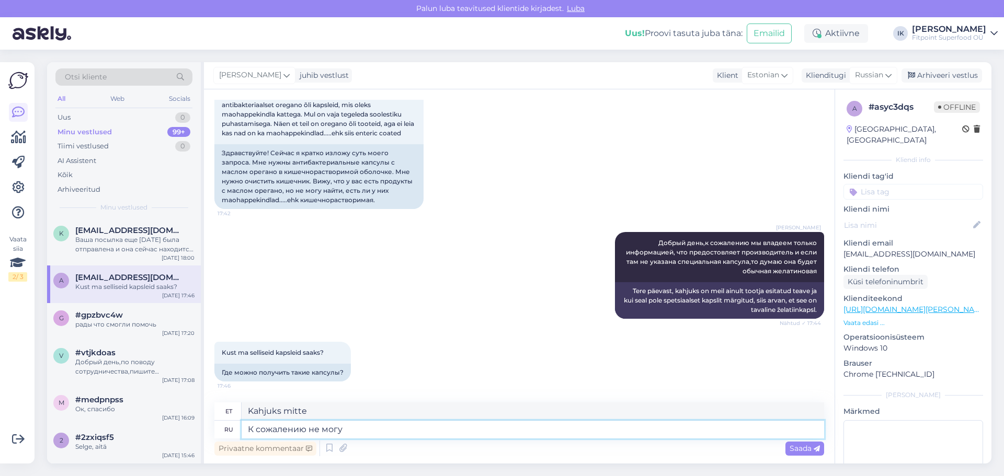
type textarea "К сожалению не могу с"
type textarea "Kahjuks ma ei saa."
type textarea "К сожалению не могу сказать"
type textarea "Kahjuks ma ei saa öelda"
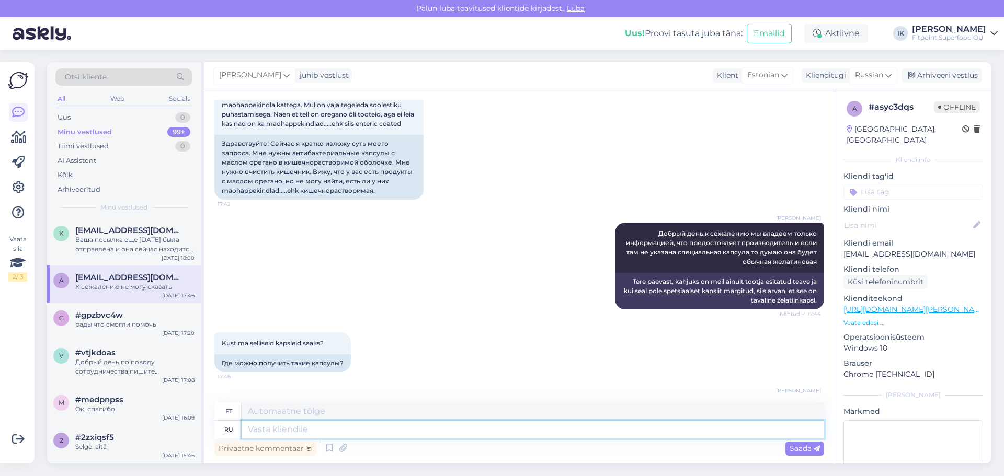
scroll to position [412, 0]
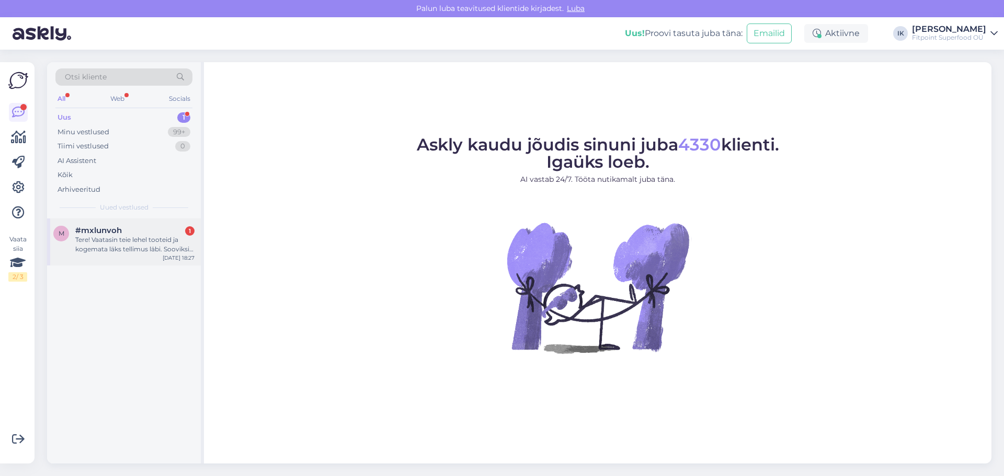
click at [140, 243] on div "Tere! Vaatasin teie lehel tooteid ja kogemata läks tellimus läbi. Sooviksin tel…" at bounding box center [134, 244] width 119 height 19
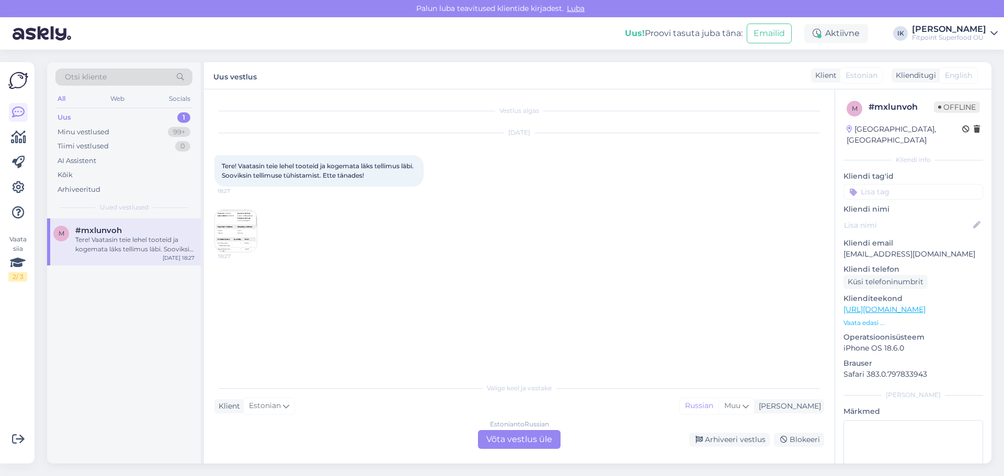
click at [243, 232] on img at bounding box center [236, 231] width 42 height 42
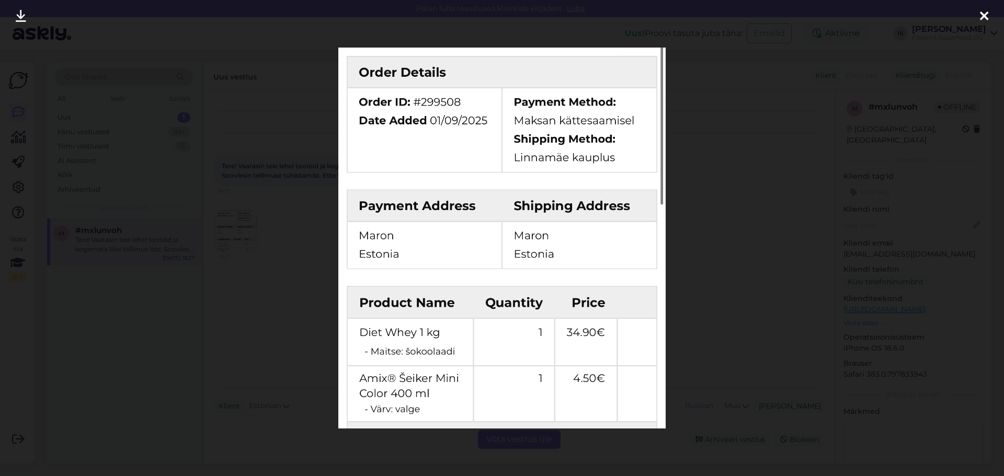
click at [243, 232] on div at bounding box center [502, 238] width 1004 height 476
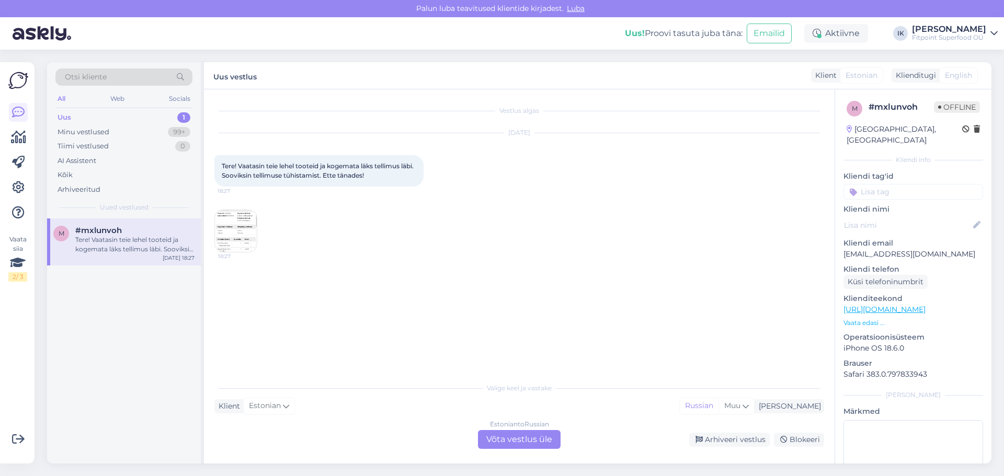
click at [240, 225] on img at bounding box center [236, 231] width 42 height 42
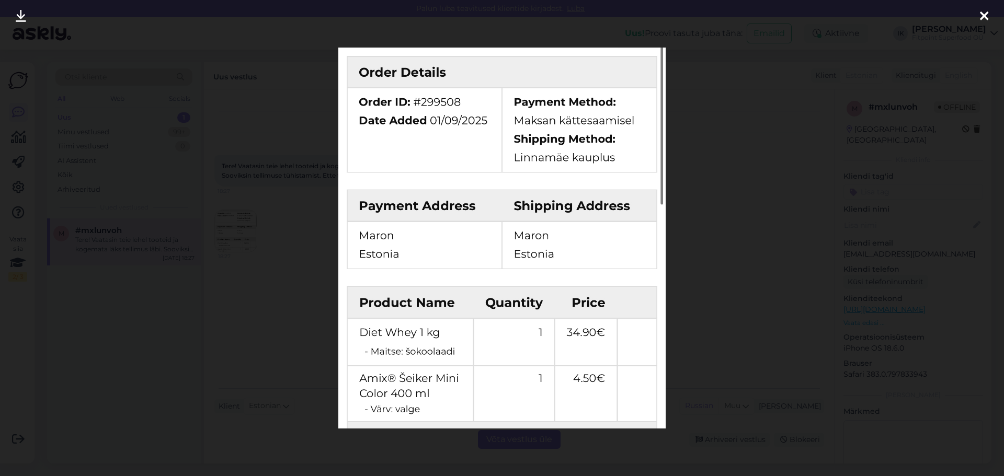
click at [421, 100] on img at bounding box center [502, 238] width 328 height 381
click at [309, 137] on div at bounding box center [502, 238] width 1004 height 476
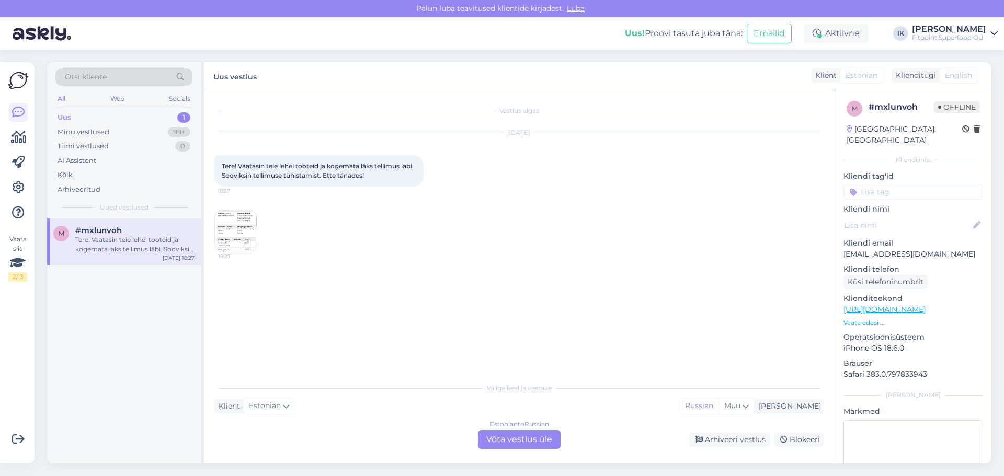
click at [527, 436] on div "Estonian to Russian Võta vestlus üle" at bounding box center [519, 439] width 83 height 19
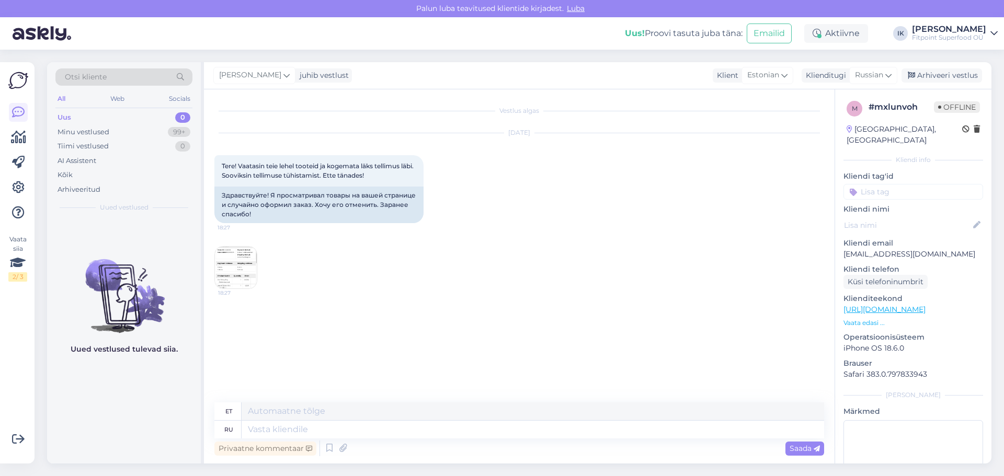
click at [245, 272] on img at bounding box center [236, 268] width 42 height 42
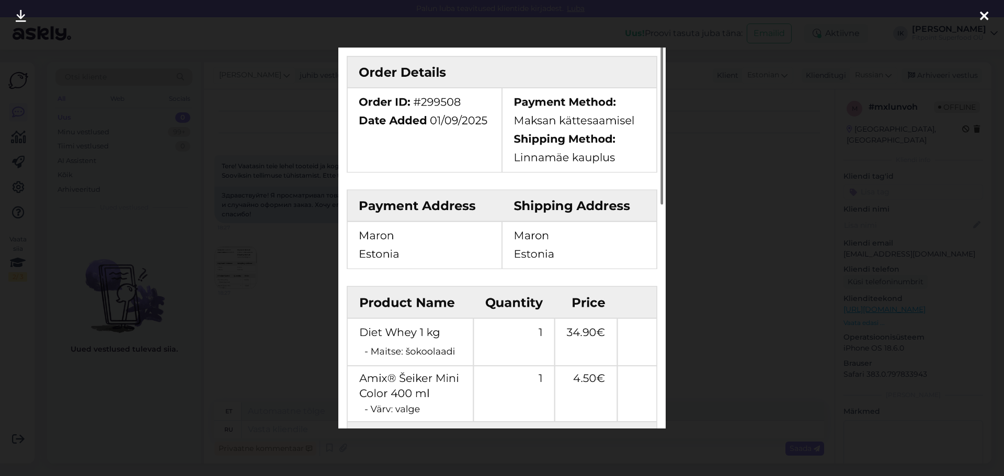
click at [185, 143] on div at bounding box center [502, 238] width 1004 height 476
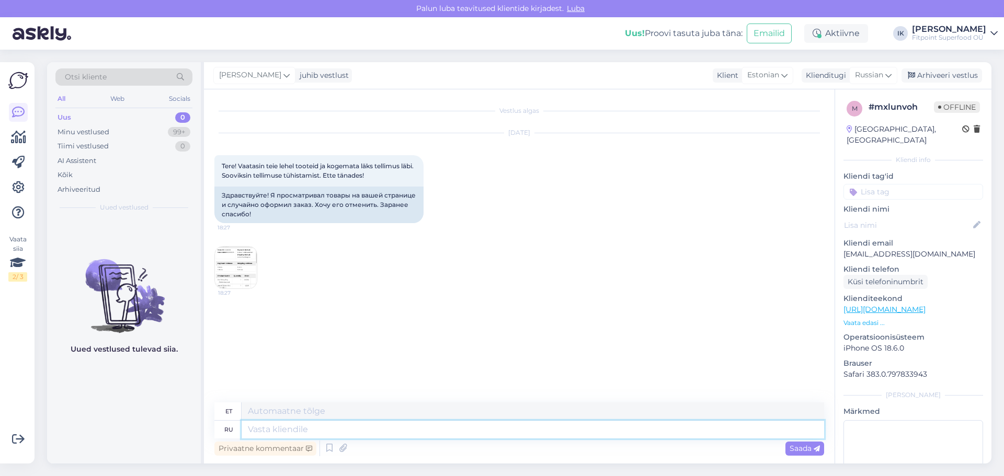
click at [333, 432] on textarea at bounding box center [532, 430] width 582 height 18
type textarea "L"
type textarea "d"
type textarea "L"
type textarea "j"
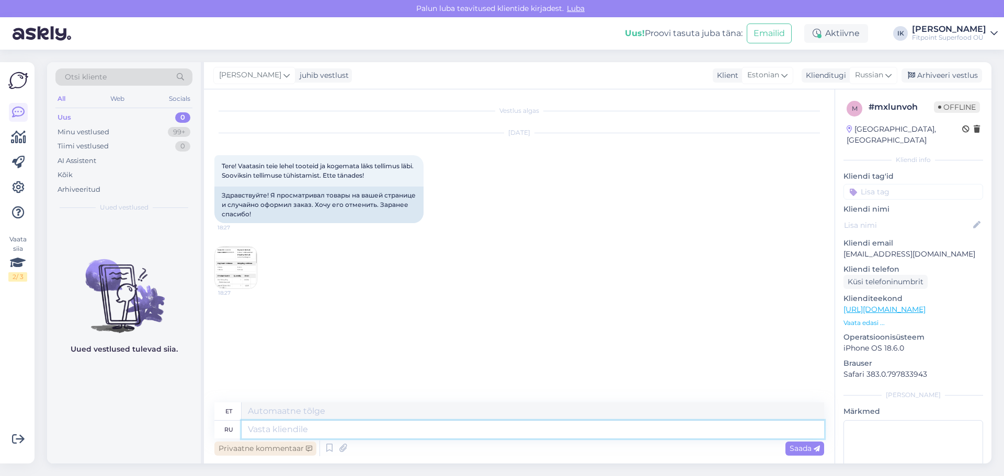
type textarea "L"
type textarea "Добрый д"
type textarea "Lahke"
type textarea "Добрый вечер,ваш за"
type textarea "Tere õhtust, sinu oma"
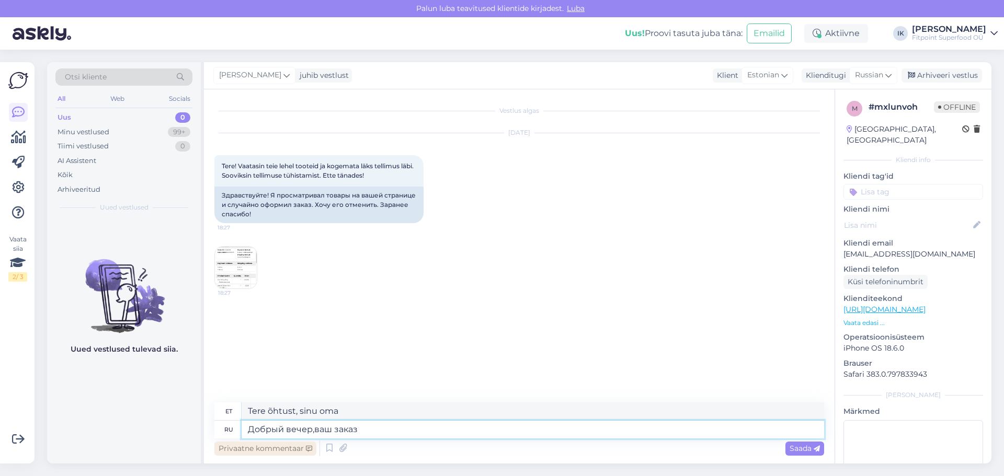
type textarea "Добрый вечер,ваш заказ а"
type textarea "Tere õhtust, teie tellimus"
type textarea "Добрый вечер,ваш заказ аннулирован"
type textarea "Tere õhtust, teie tellimus on tühistatud."
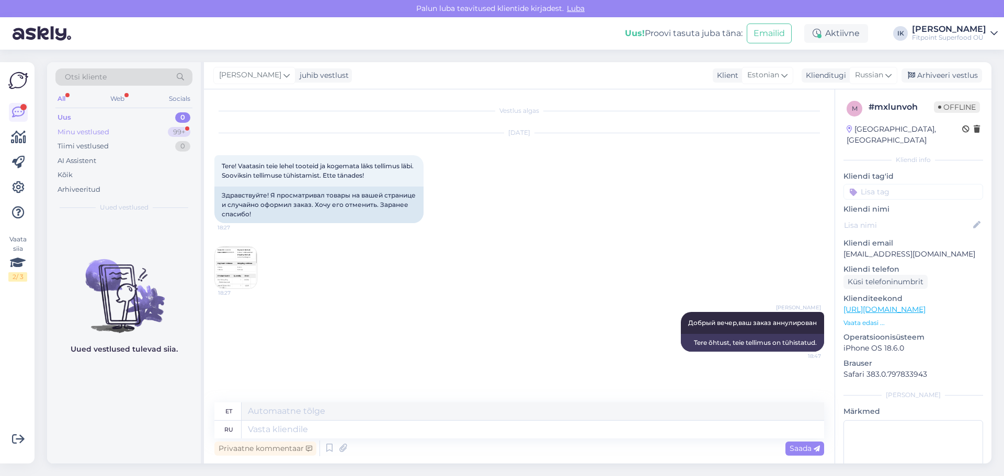
click at [103, 128] on div "Minu vestlused" at bounding box center [83, 132] width 52 height 10
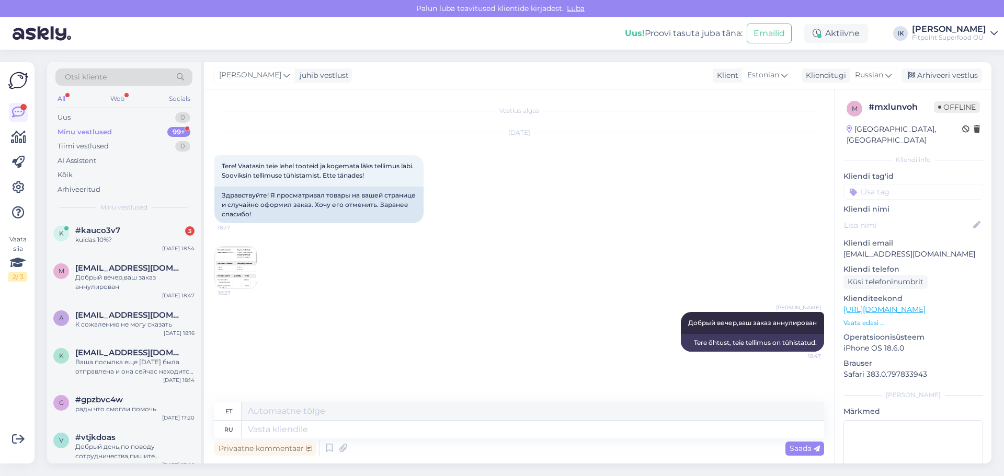
click at [328, 313] on div "[PERSON_NAME] Добрый вечер,ваш заказ аннулирован 18:47 Tere õhtust, teie tellim…" at bounding box center [518, 332] width 609 height 63
click at [101, 233] on span "#kauco3v7" at bounding box center [97, 230] width 45 height 9
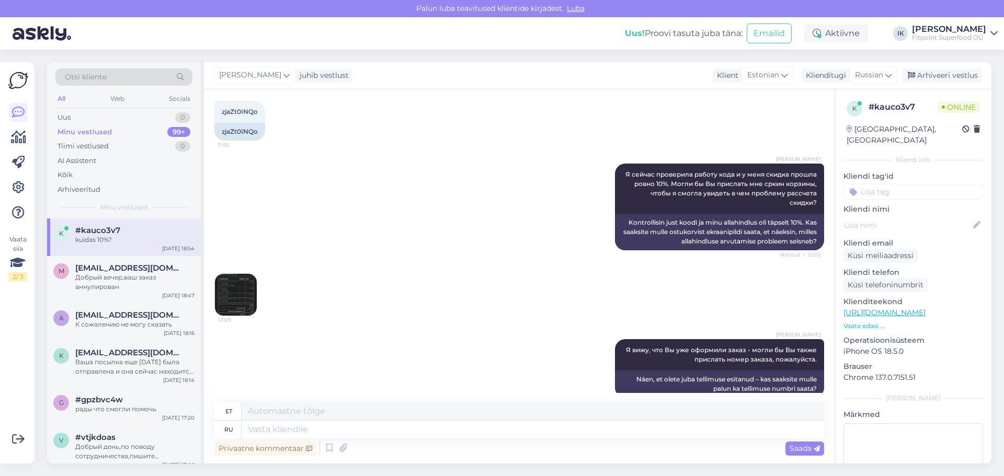
scroll to position [575, 0]
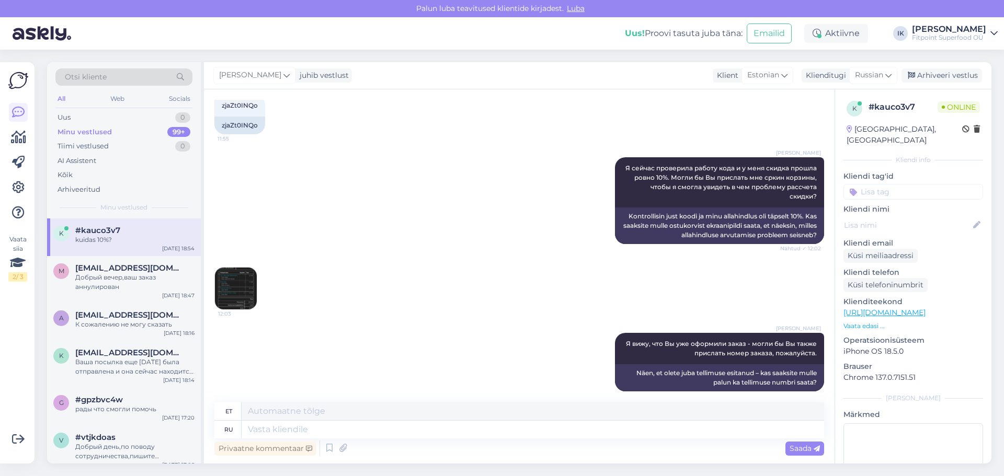
click at [244, 268] on img at bounding box center [236, 289] width 42 height 42
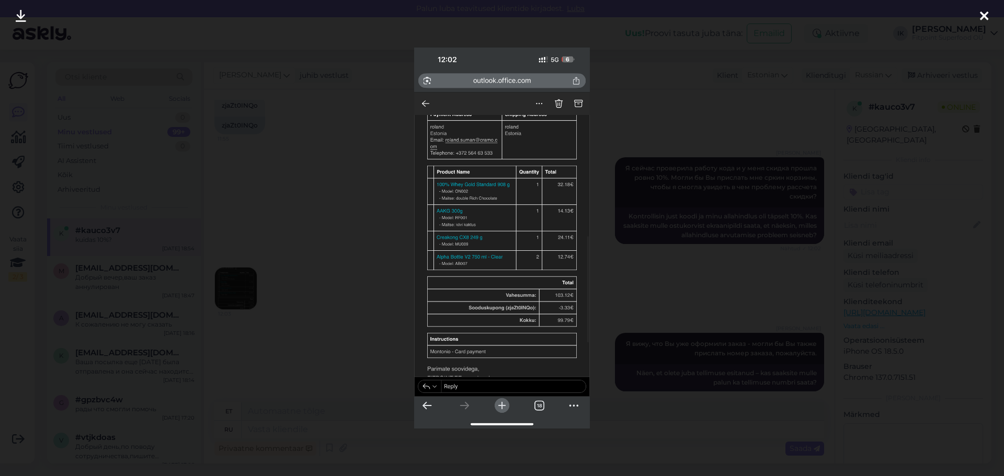
click at [363, 283] on div at bounding box center [502, 238] width 1004 height 476
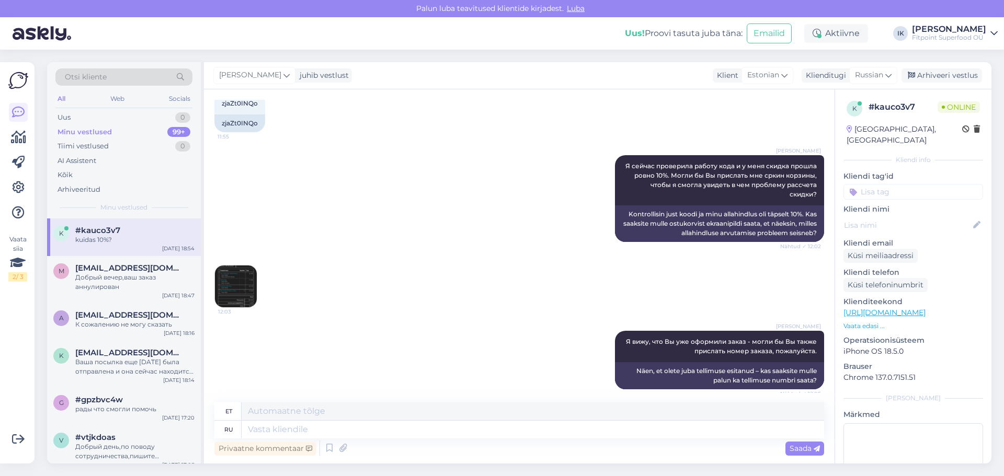
scroll to position [627, 0]
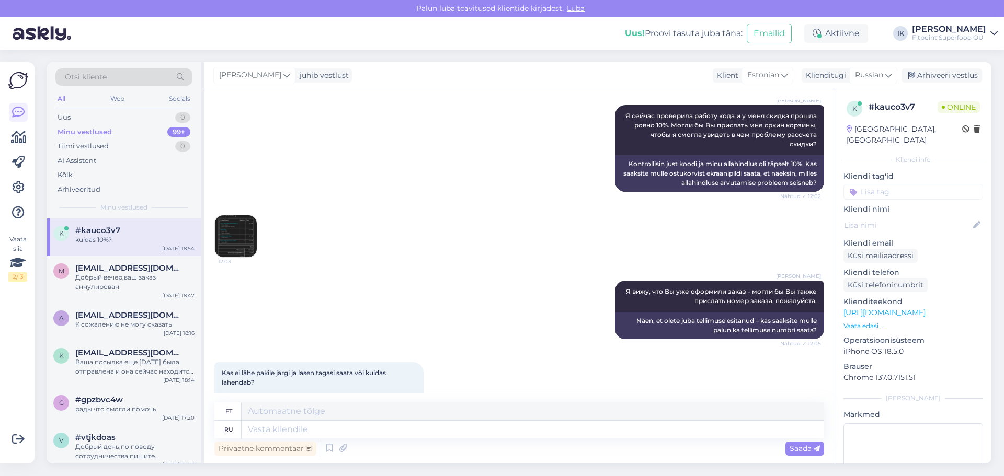
click at [245, 215] on img at bounding box center [236, 236] width 42 height 42
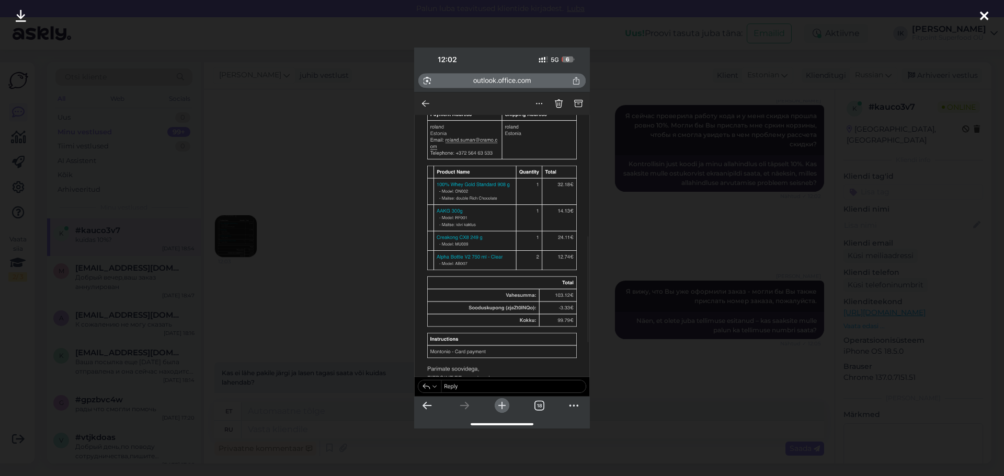
click at [273, 163] on div at bounding box center [502, 238] width 1004 height 476
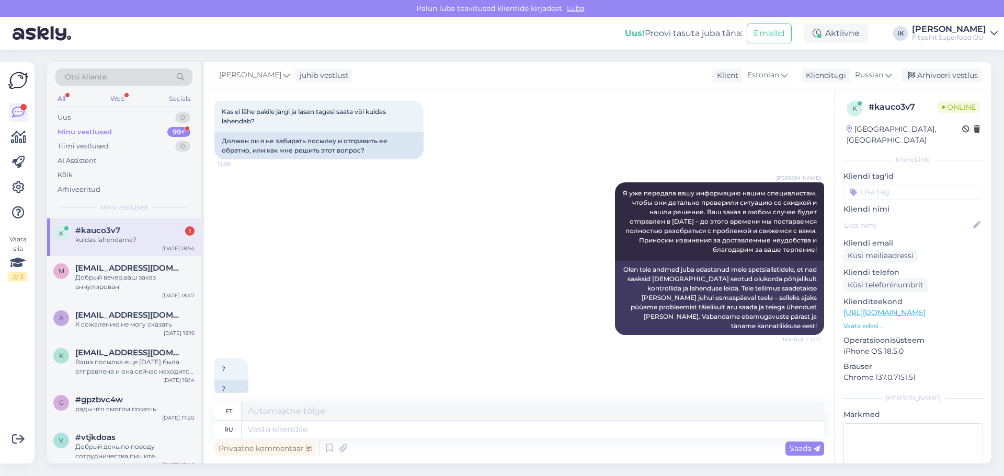
scroll to position [1692, 0]
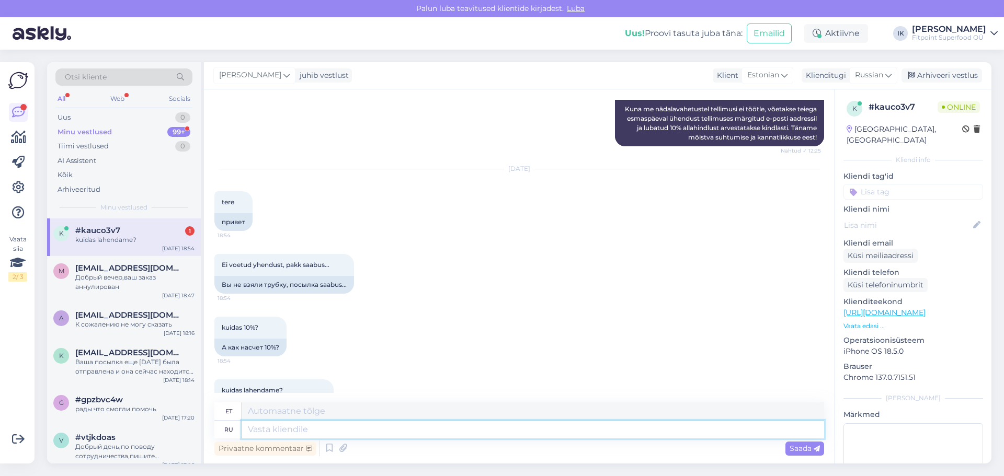
click at [368, 430] on textarea at bounding box center [532, 430] width 582 height 18
type textarea "l"
type textarea "д"
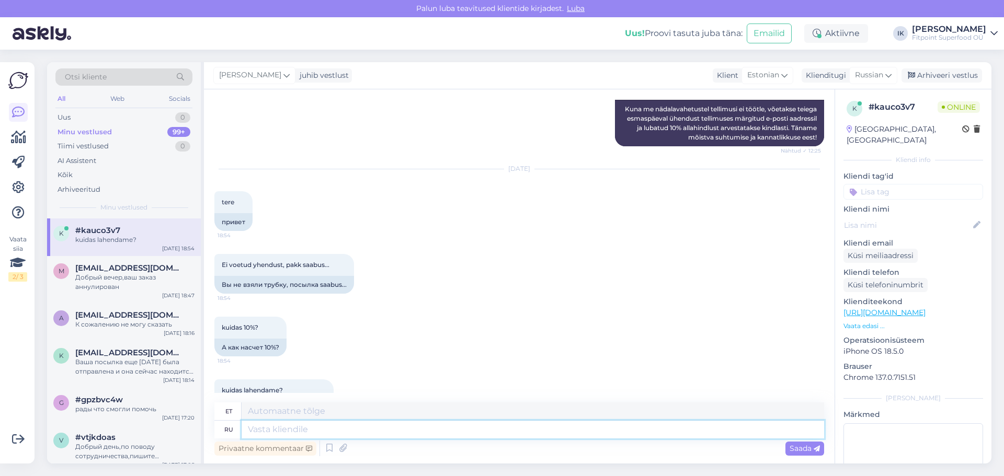
type textarea "д"
type textarea "Д"
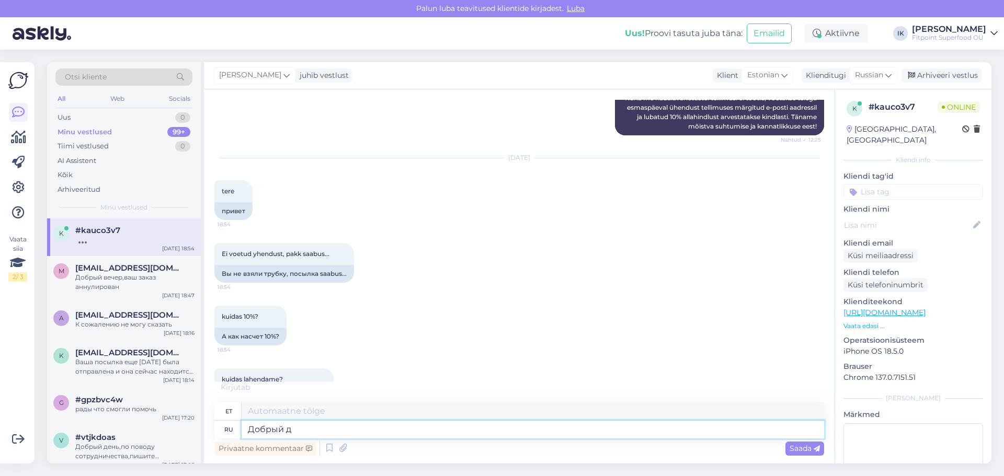
type textarea "Добрый де"
type textarea "Lahke"
type textarea "Добрый день,разница в с"
type textarea "Tere päevast, mis vahet seal on?"
type textarea "Добрый день,разница в су"
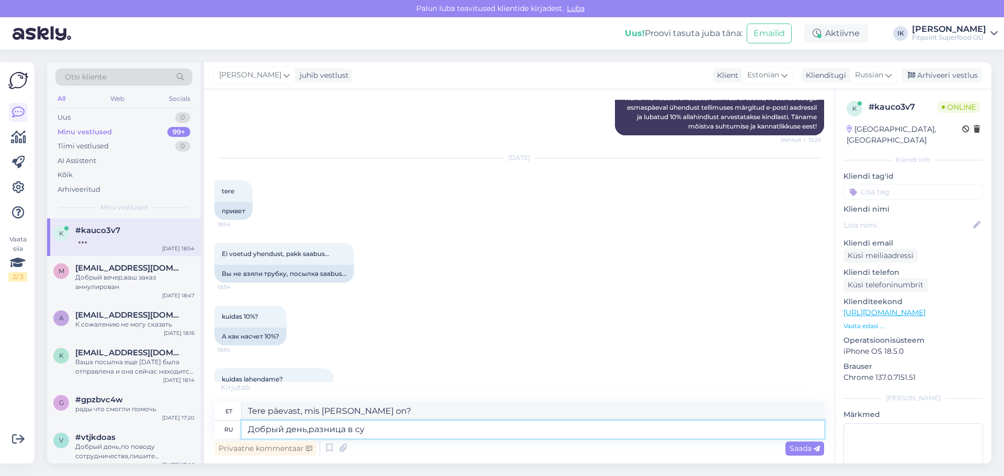
type textarea "Tere päevast, erinevus on järgmine"
type textarea "Добрый день,разница в сумме ве"
type textarea "Tere päevast, erinevus on summas"
type textarea "Добрый день,разница в сумме вернется ва"
type textarea "Tere päevast, summa vahe tagastatakse."
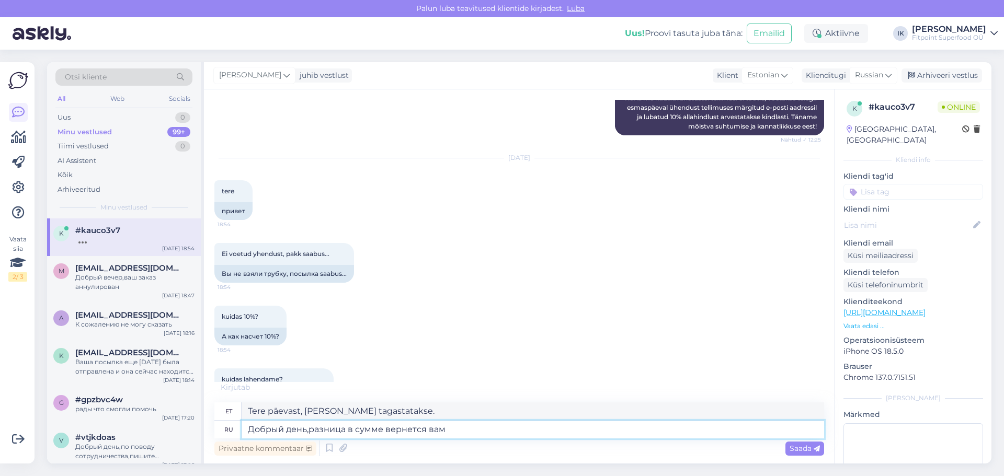
type textarea "Добрый день,разница в сумме вернется вам н"
type textarea "Tere päevast, summa vahe tagastatakse teile."
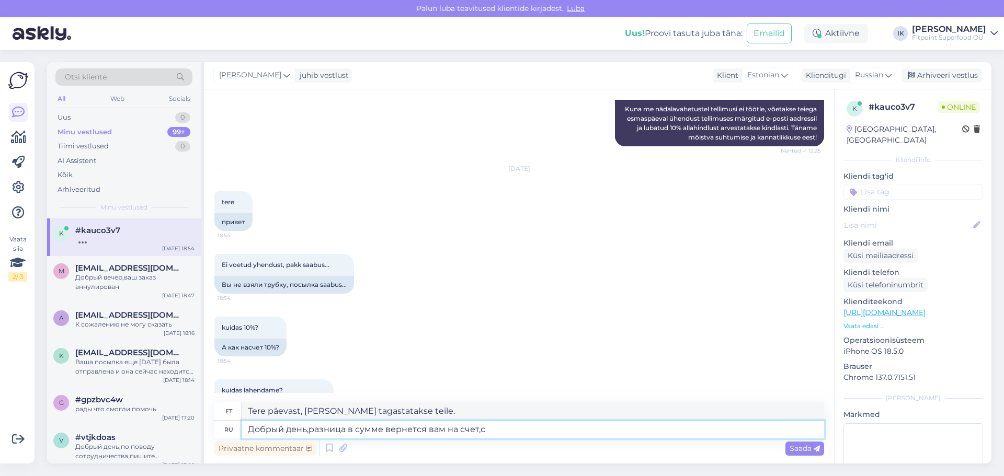
type textarea "Добрый день,разница в сумме вернется вам на счет,с к"
type textarea "Tere päevast, summa vahe tagastatakse teie kontole."
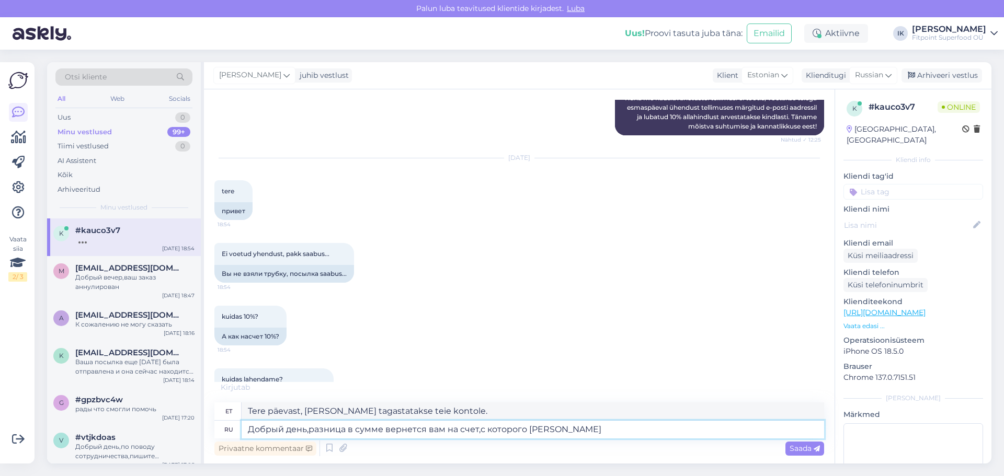
type textarea "Добрый день,разница в сумме вернется вам на счет,с которого бы"
type textarea "Tere päevast, summa vahe tagastatakse teie kontole, millelt"
type textarea "Добрый день,разница в сумме вернется вам на счет,с которого была пр"
type textarea "Tere päevast, summa vahe tagastatakse kontole, millelt see tehti."
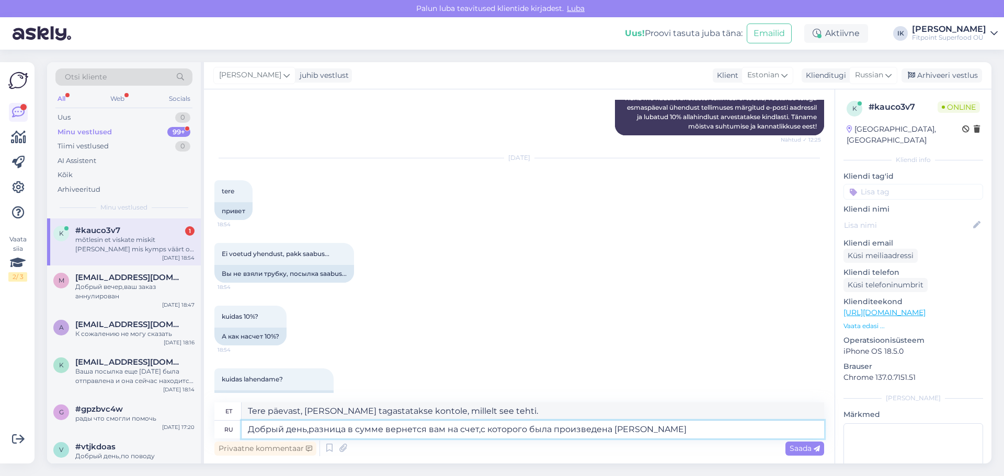
scroll to position [1773, 0]
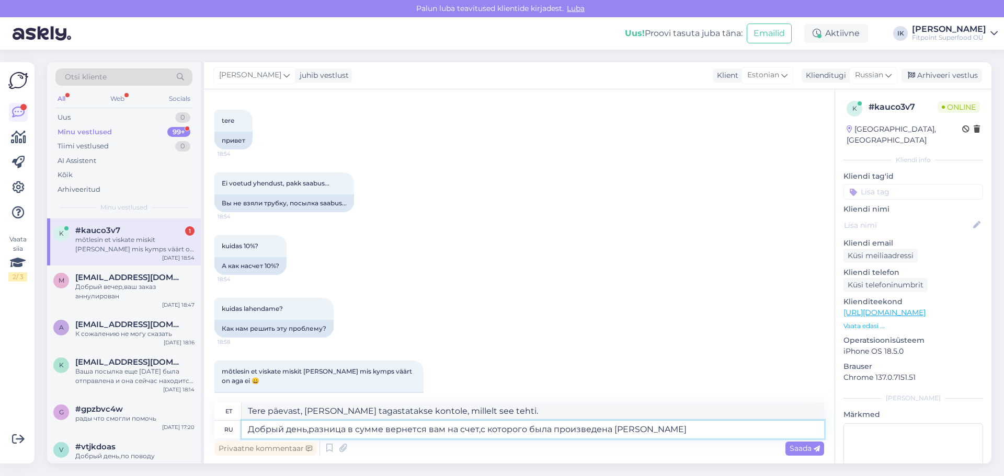
type textarea "Добрый день,разница в сумме вернется вам на счет,с которого была произведена оп"
type textarea "Tere päevast, summa vahe tagastatakse teile kontole, millelt see tehti."
type textarea "Добрый день,разница в сумме вернется вам на счет,с которого была произведена оп…"
type textarea "Tere päevast, summa vahe tagastatakse teile kontole, millelt makse tehti."
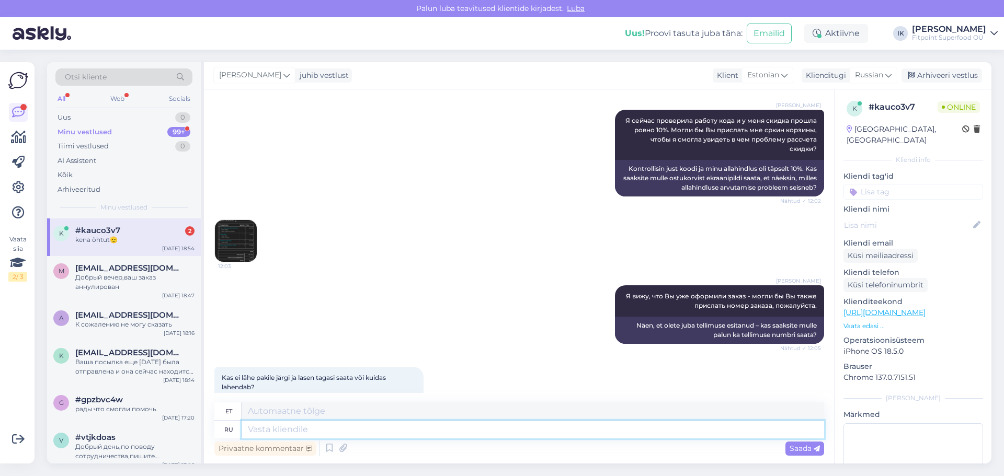
scroll to position [561, 0]
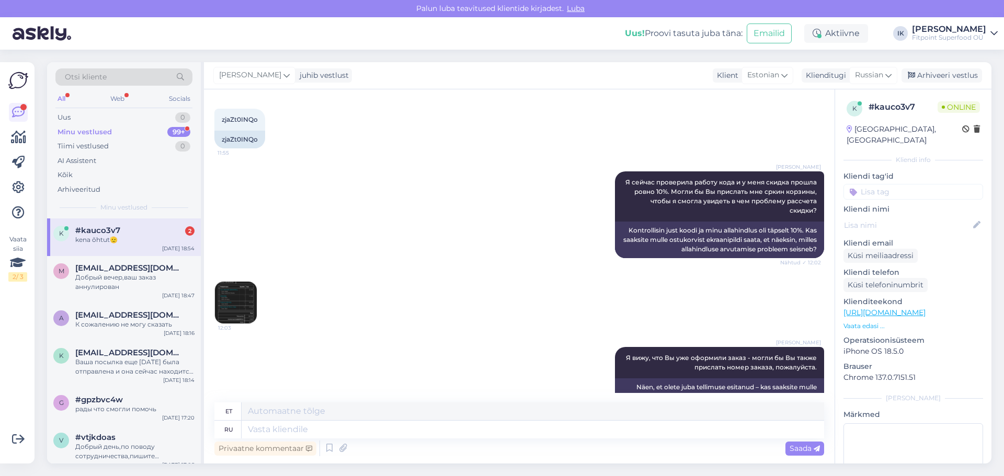
click at [247, 282] on img at bounding box center [236, 303] width 42 height 42
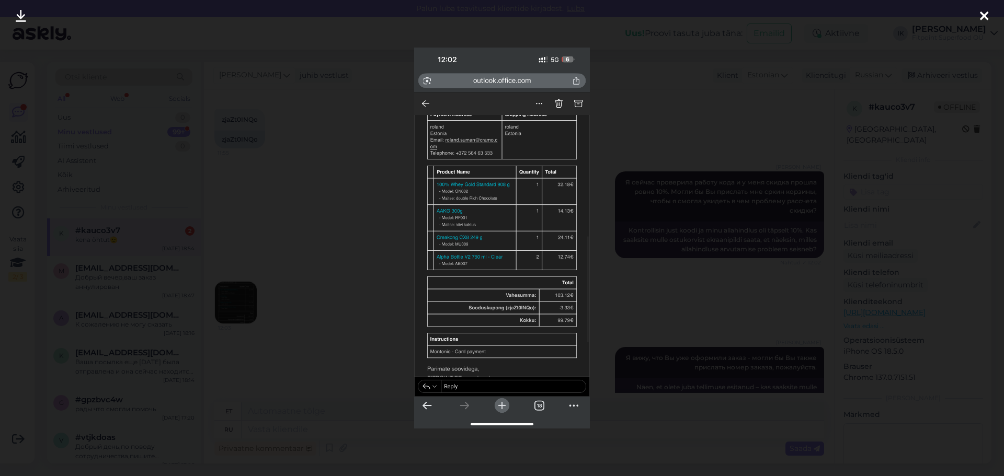
click at [313, 219] on div at bounding box center [502, 238] width 1004 height 476
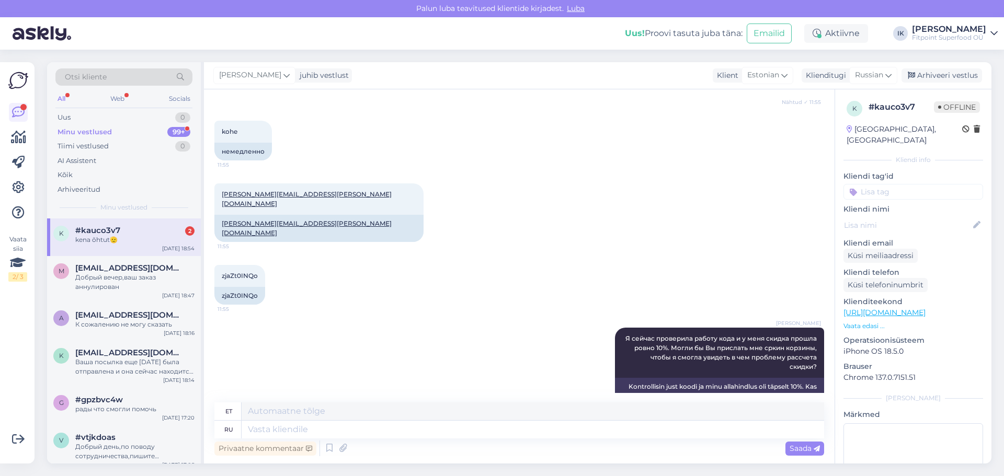
scroll to position [404, 0]
drag, startPoint x: 310, startPoint y: 212, endPoint x: 218, endPoint y: 212, distance: 92.0
click at [218, 215] on div "roland.suman@cramo.com" at bounding box center [318, 228] width 209 height 27
copy link "roland.suman@cramo.com"
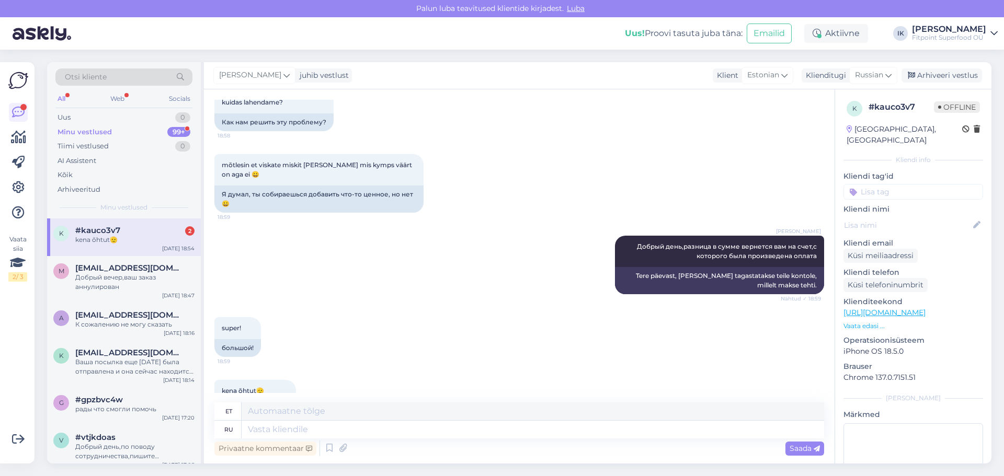
scroll to position [1980, 0]
click at [340, 430] on textarea at bounding box center [532, 430] width 582 height 18
type textarea "6,"
type textarea "6.98"
type textarea "6"
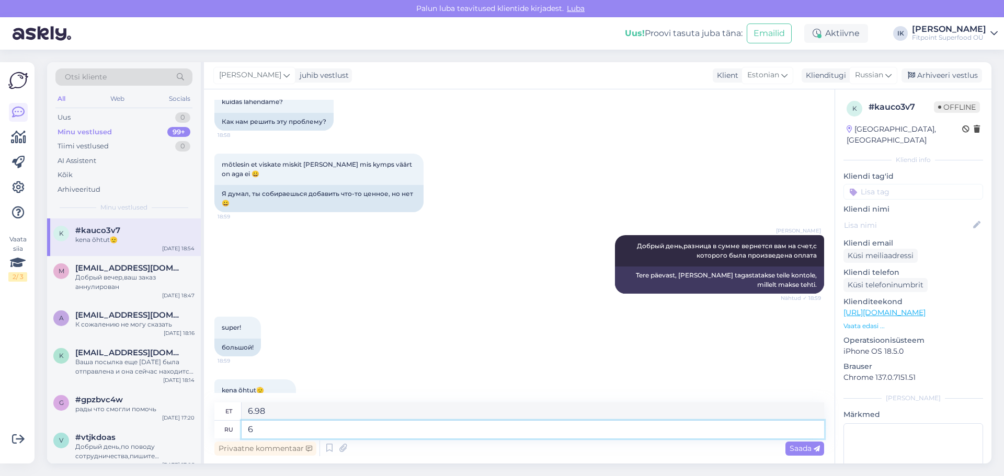
type textarea "6-"
type textarea "6.98"
type textarea "6"
type textarea "B d"
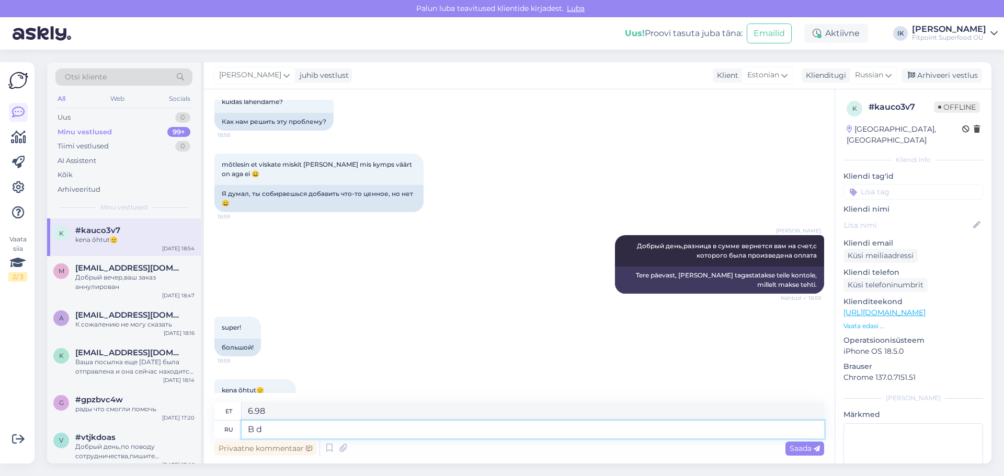
type textarea "B"
type textarea "B d"
type textarea "B-dfv"
type textarea "B"
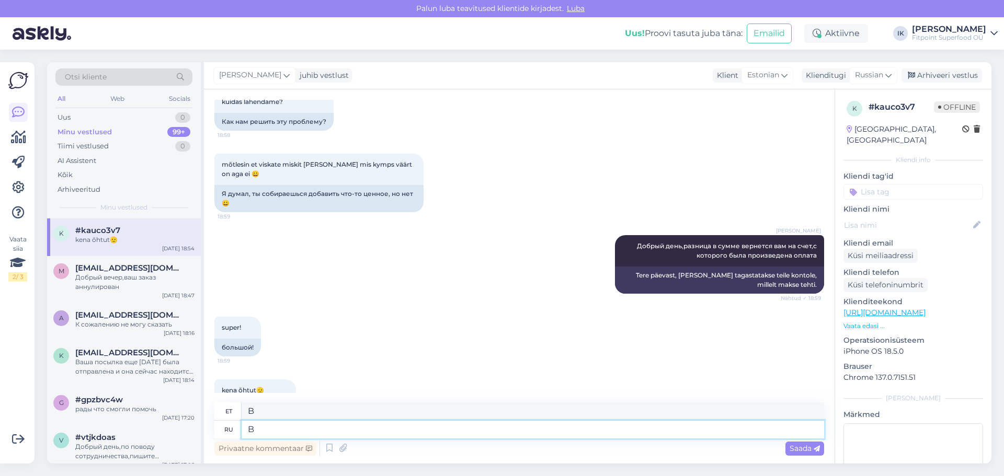
type textarea "B"
type textarea "И в"
type textarea "JA"
type textarea "И вам"
type textarea "Ja sulle ka"
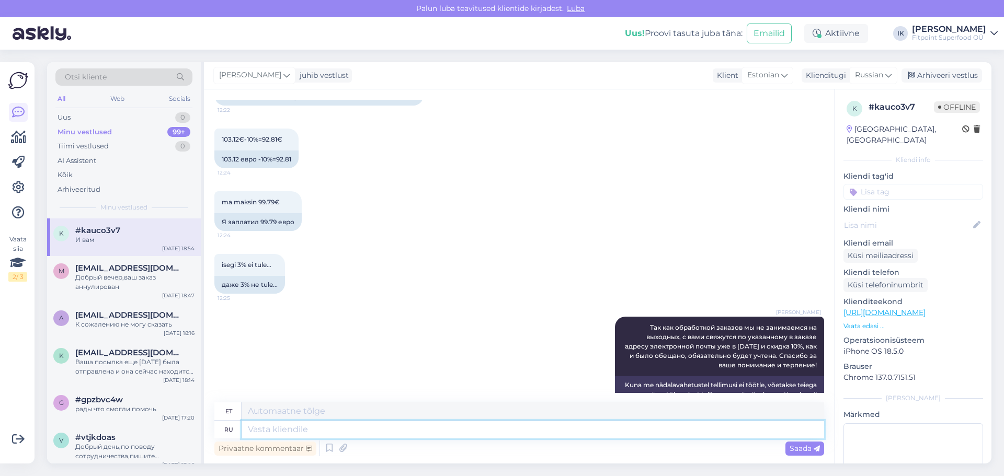
scroll to position [1364, 0]
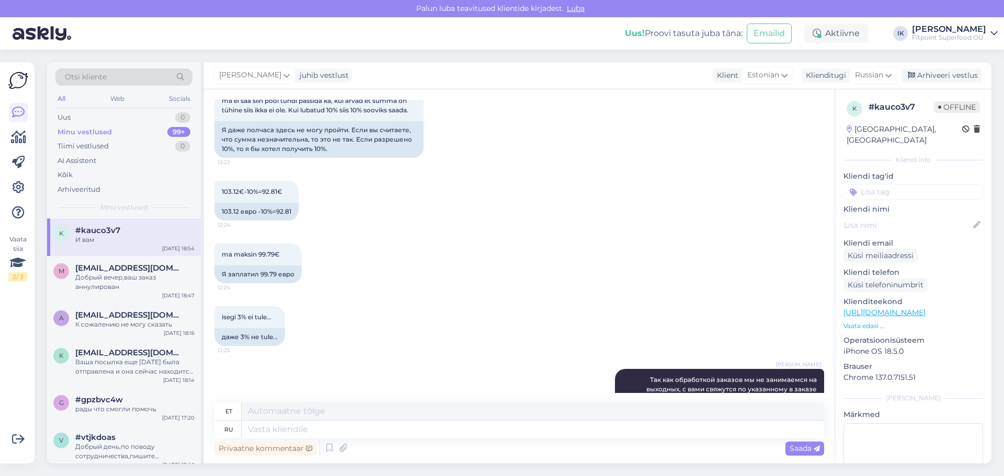
click at [475, 232] on div "ma maksin 99.79€ 12:24 Я заплатил 99.79 евро" at bounding box center [518, 263] width 609 height 63
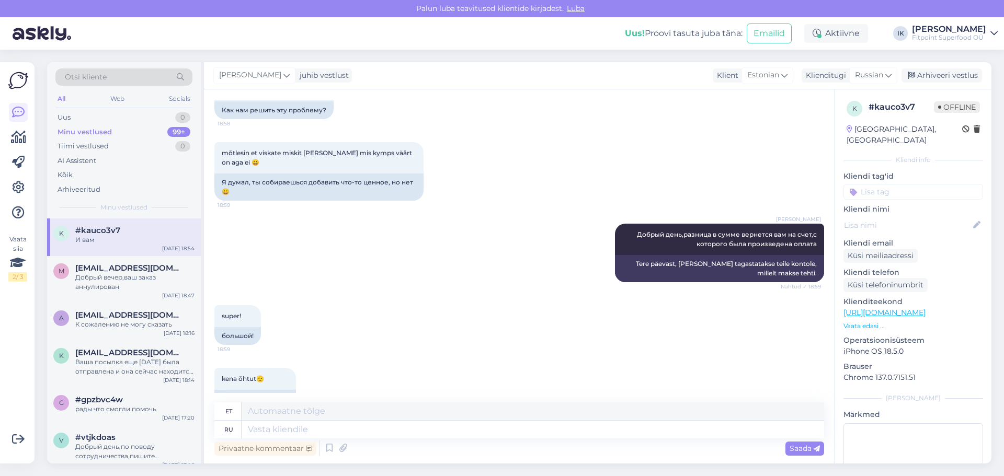
scroll to position [2043, 0]
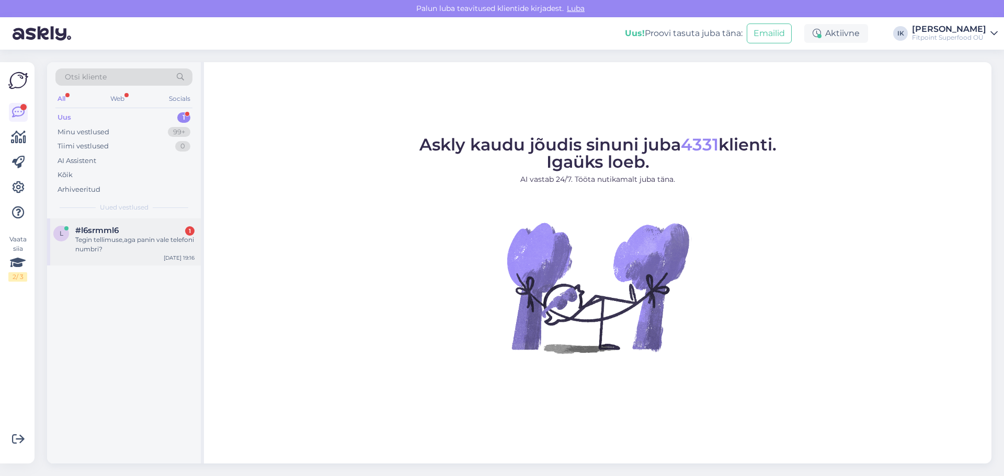
click at [151, 237] on div "Tegin tellimuse,aga panin vale telefoni numbri?" at bounding box center [134, 244] width 119 height 19
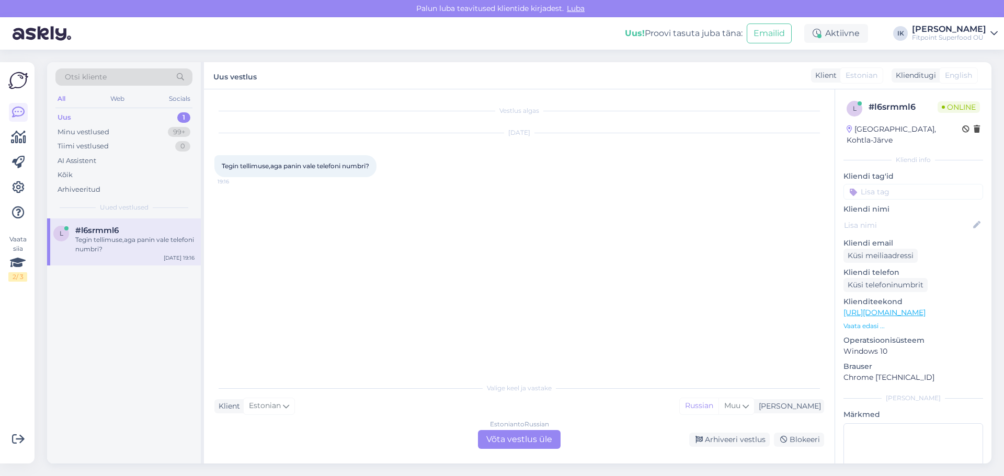
click at [522, 439] on div "Estonian to Russian Võta vestlus üle" at bounding box center [519, 439] width 83 height 19
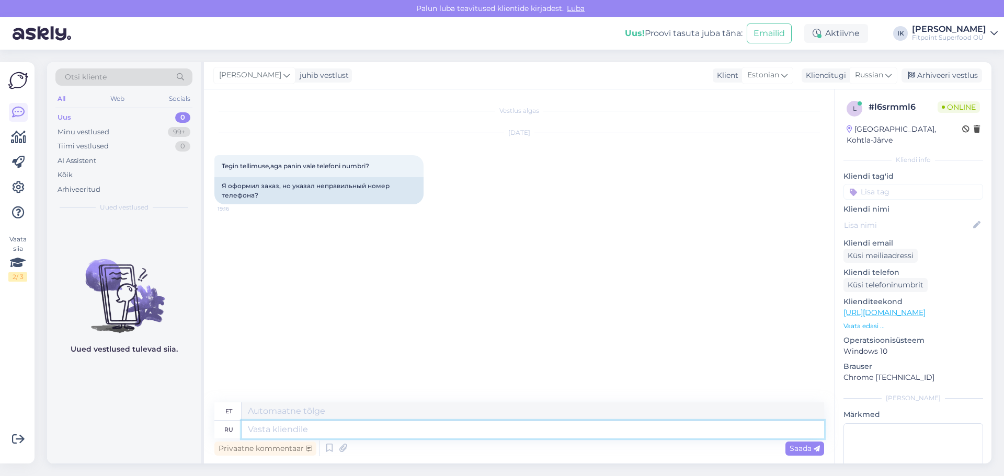
click at [473, 426] on textarea at bounding box center [532, 430] width 582 height 18
type textarea "V"
type textarea "Можно ва"
type textarea "Kas sa saad?"
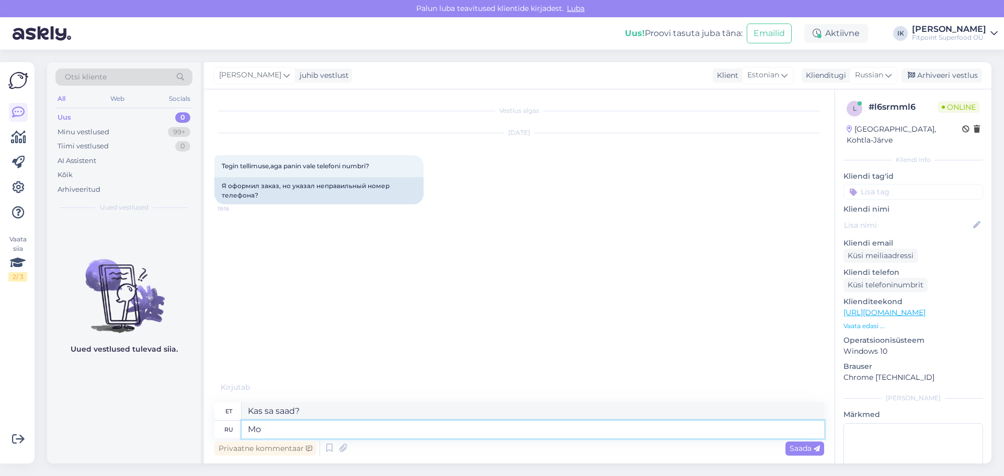
type textarea "М"
type textarea "[PERSON_NAME]"
type textarea "можно ваш н"
type textarea "kas ma saaksin sinu oma?"
type textarea "можно ваш номер т"
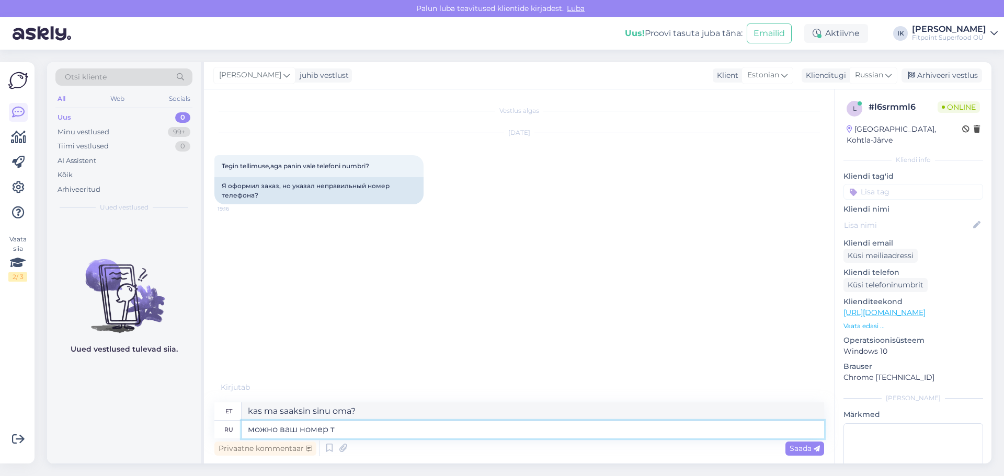
type textarea "kas ma saaksin su numbri?"
type textarea "можно ваш номер телефона"
type textarea "kas ma [PERSON_NAME] teie telefoninumbri?"
type textarea "можно ваш номер телефона и ве"
type textarea "kas ma saaksin teie telefoninumbri ja"
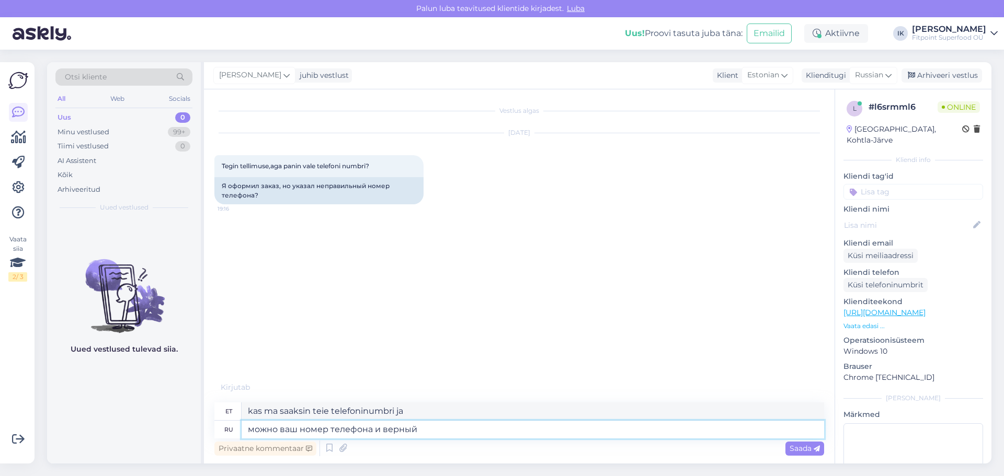
type textarea "можно ваш номер телефона и верный н"
type textarea "Kas ma [PERSON_NAME] teie telefoninumbri ja kas see on õige?"
type textarea "можно ваш номер телефона и верный номер"
type textarea "kas ma [PERSON_NAME] teie telefoninumbri ja õige numbri?"
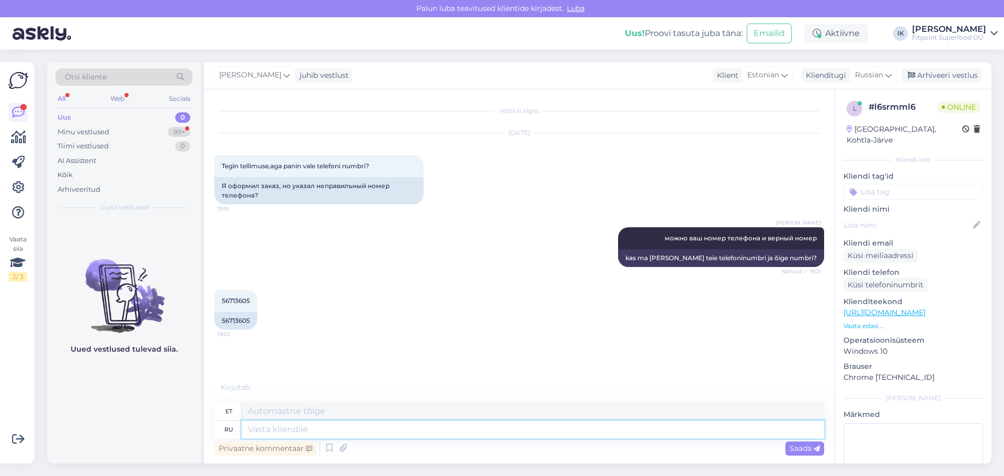
click at [331, 430] on textarea at bounding box center [532, 430] width 582 height 18
type textarea "f yj"
type textarea "f"
type textarea "F"
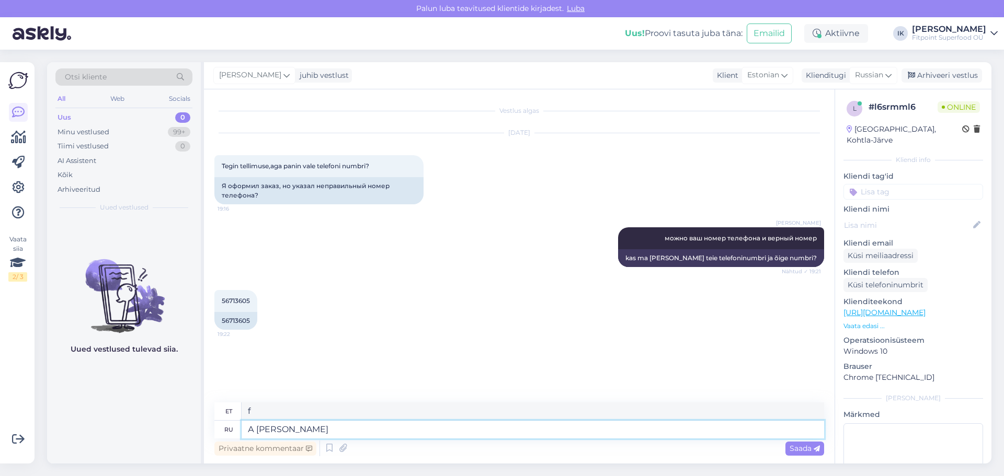
type textarea "А но"
type textarea "A"
type textarea "А номер"
type textarea "Ja number"
type textarea "А номер заказа?"
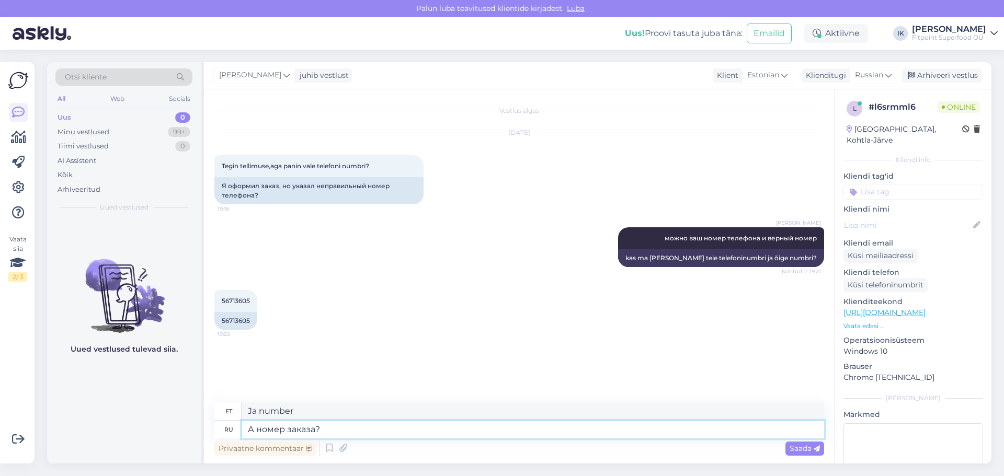
type textarea "Ja mis on tellimuse number?"
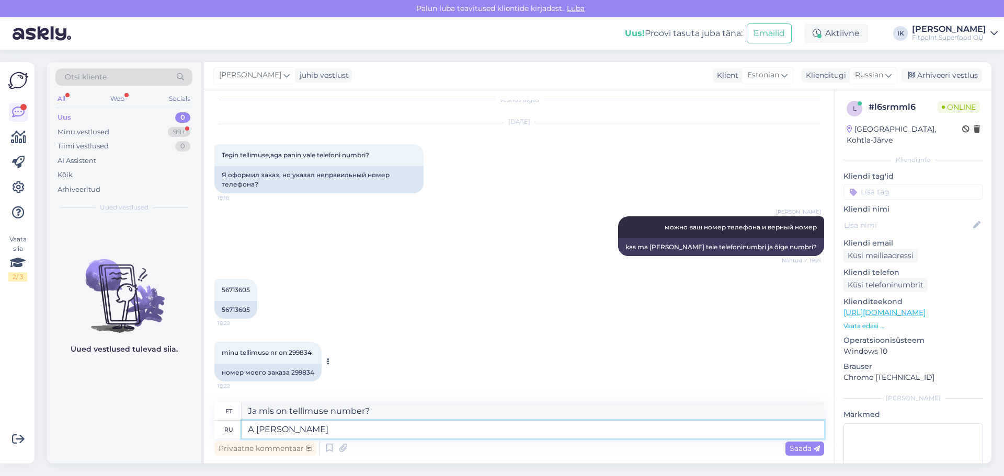
type textarea "[PERSON_NAME]"
type textarea "A"
type textarea "[PERSON_NAME]"
drag, startPoint x: 290, startPoint y: 372, endPoint x: 314, endPoint y: 373, distance: 24.6
click at [314, 373] on div "номер моего заказа 299834" at bounding box center [267, 373] width 107 height 18
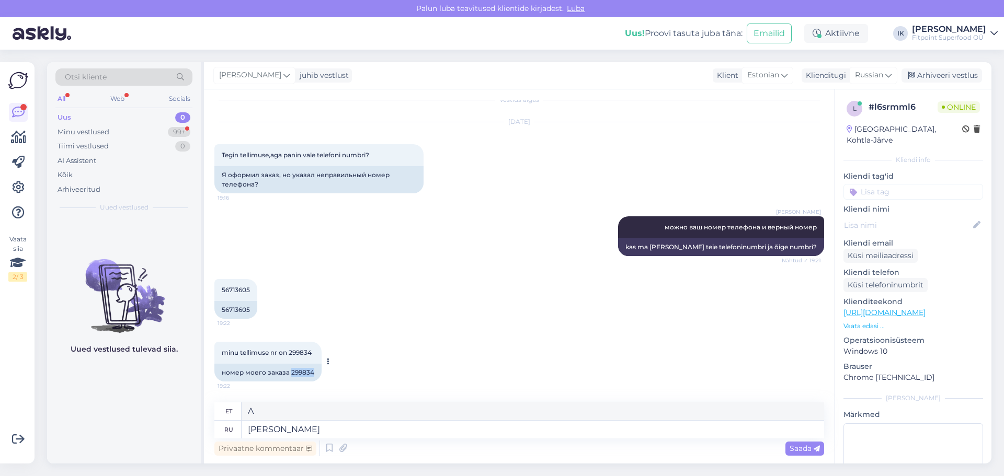
copy div "299834"
drag, startPoint x: 220, startPoint y: 311, endPoint x: 249, endPoint y: 310, distance: 28.8
click at [249, 310] on div "56713605" at bounding box center [235, 310] width 43 height 18
copy div "56713605"
click at [271, 433] on textarea "[PERSON_NAME]" at bounding box center [532, 430] width 582 height 18
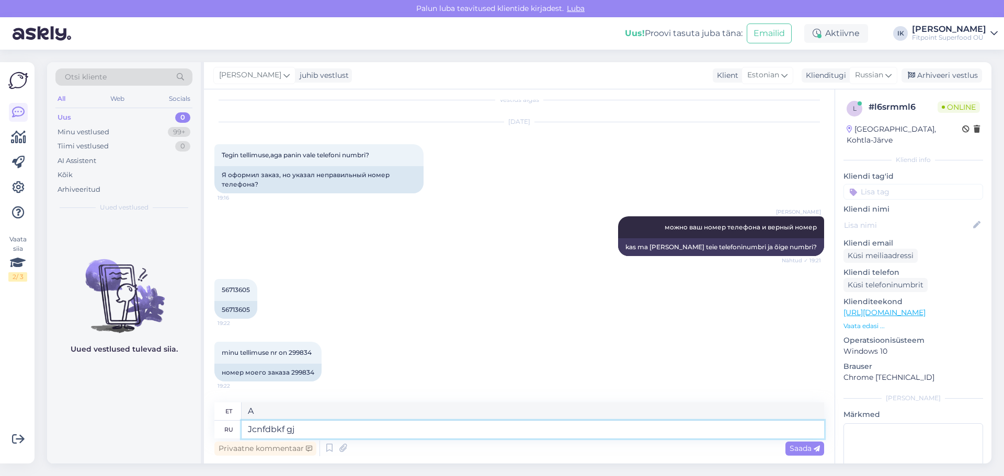
type textarea "Jcnfdbkf gjv"
type textarea "Jcnfdbkf"
type textarea "J"
type textarea "Номер т"
type textarea "Number"
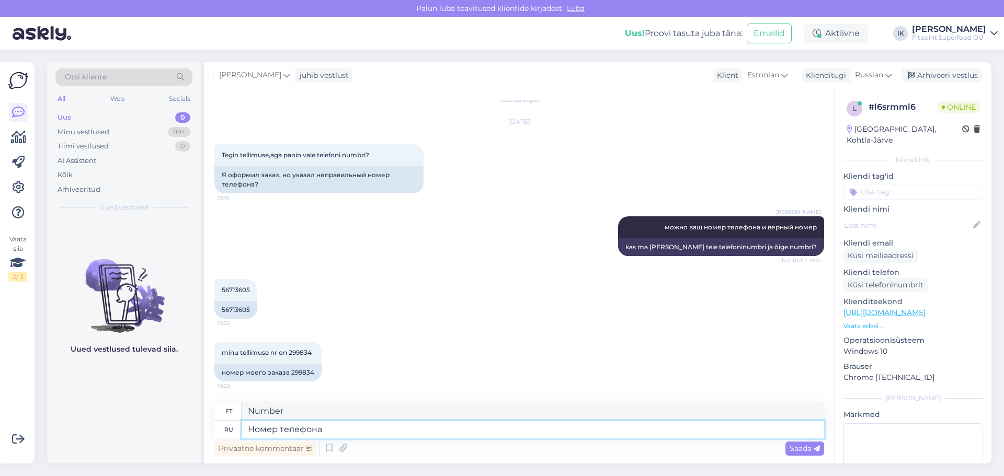
type textarea "Номер телефона"
type textarea "Telefoninumber"
type textarea "Номер телефона будлет"
type textarea "Telefoninumber on"
type textarea "Номер телефона будлет исправлен"
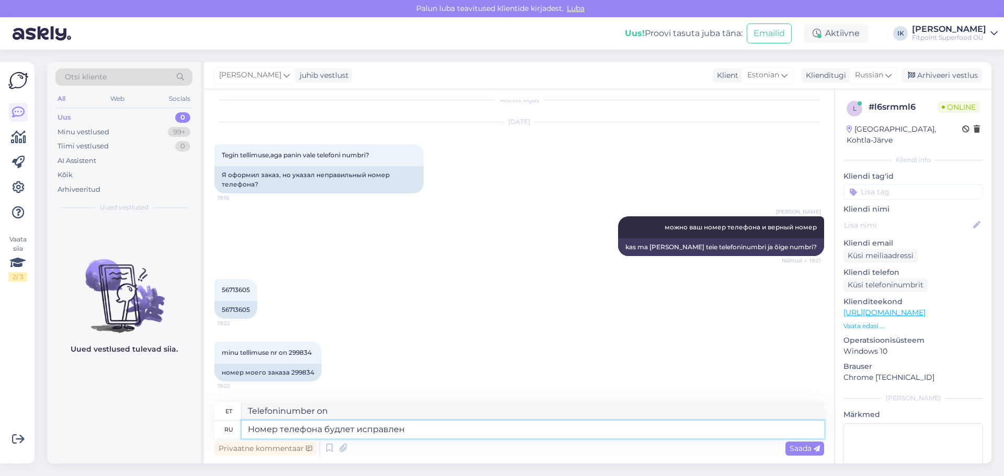
type textarea "Telefoninumber parandatakse"
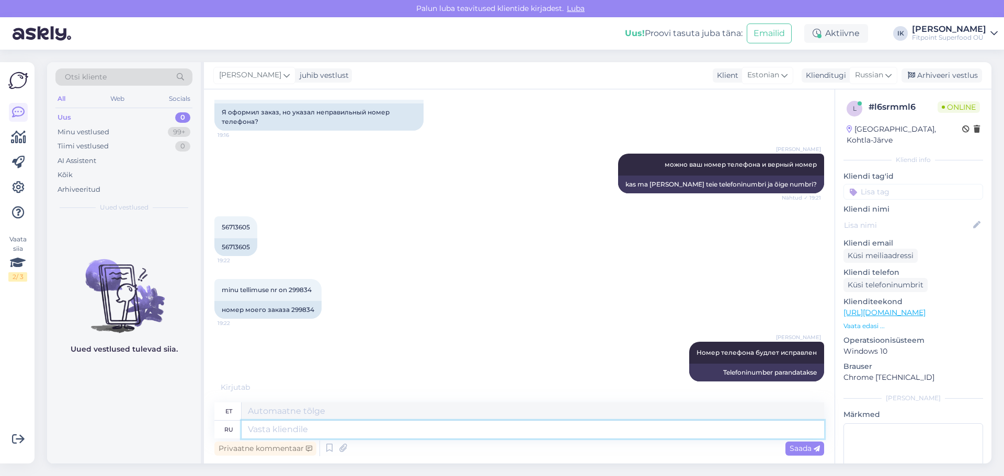
scroll to position [136, 0]
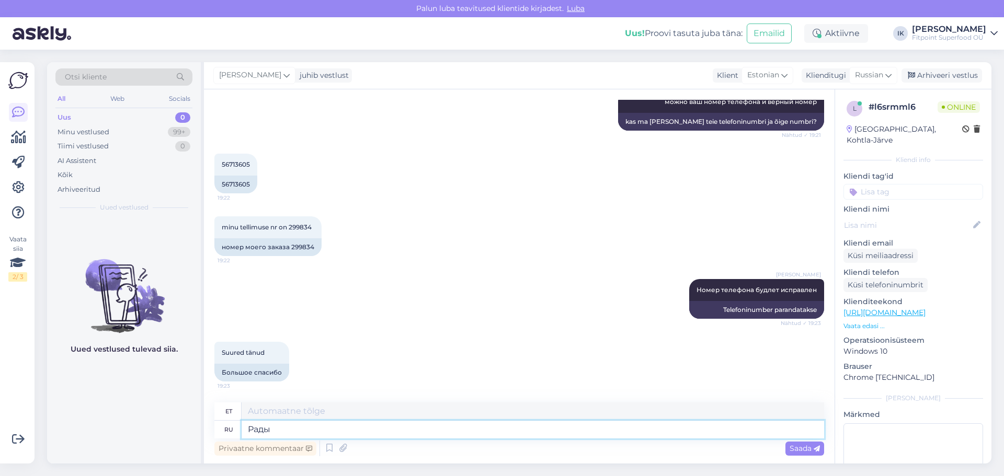
type textarea "Рады ч"
type textarea "Meil on hea meel"
type textarea "Рады что смо"
type textarea "Meil on hea meel, et"
type textarea "Рады что смогли п"
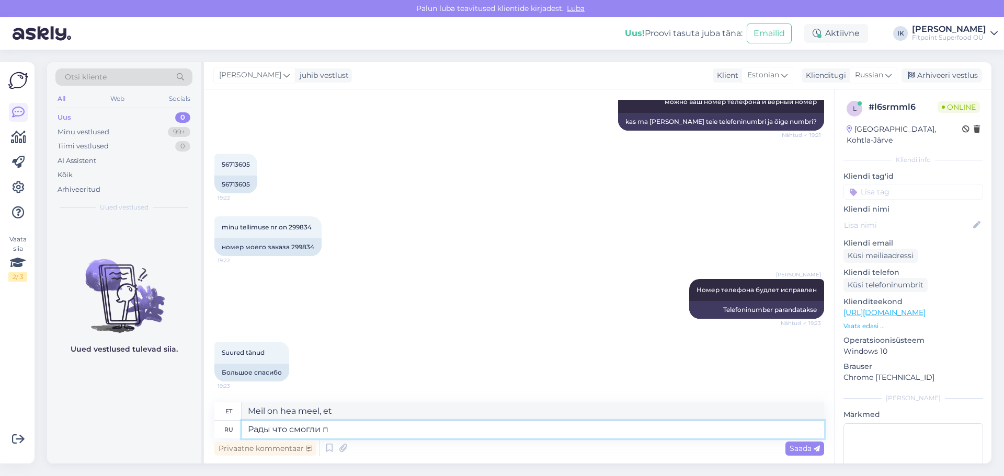
type textarea "[PERSON_NAME], et saime"
type textarea "Рады что смогли помочь"
type textarea "[PERSON_NAME], et saime aidata"
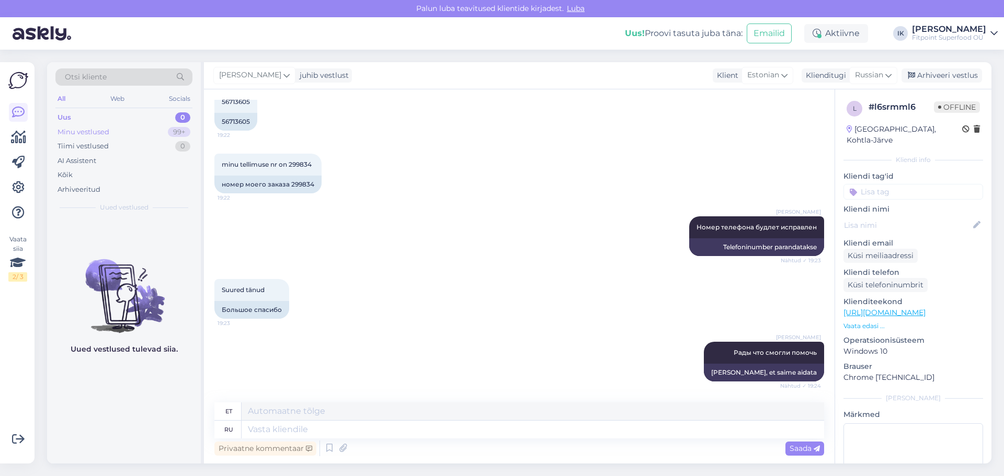
click at [93, 125] on div "Minu vestlused 99+" at bounding box center [123, 132] width 137 height 15
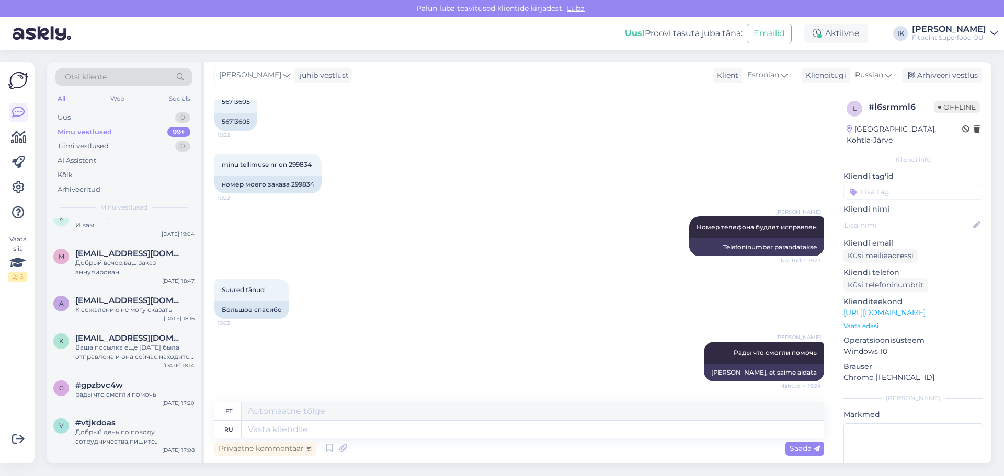
scroll to position [0, 0]
